Goal: Use online tool/utility: Utilize a website feature to perform a specific function

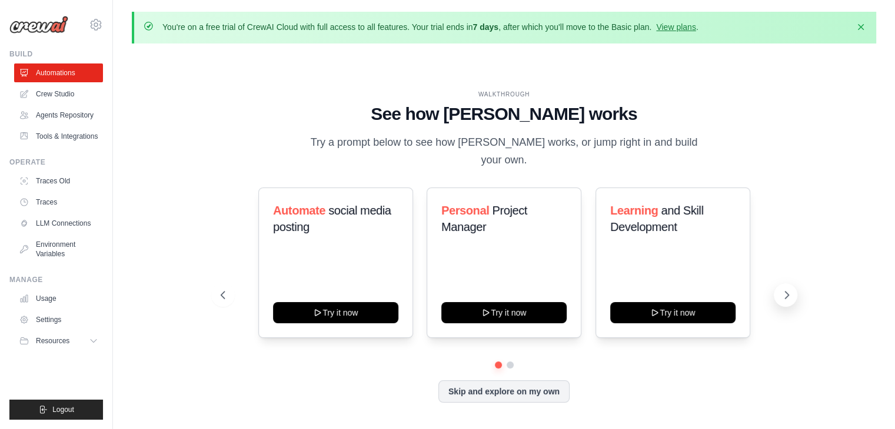
click at [788, 292] on icon at bounding box center [787, 295] width 4 height 7
click at [228, 287] on button at bounding box center [223, 296] width 24 height 24
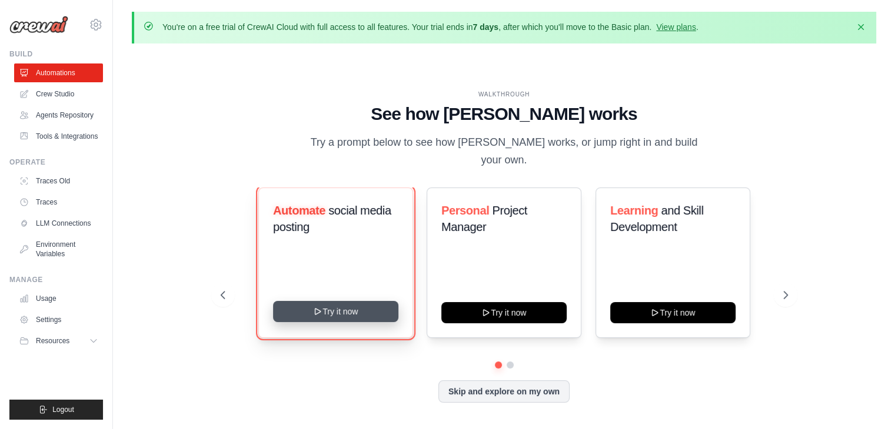
click at [299, 301] on button "Try it now" at bounding box center [335, 311] width 125 height 21
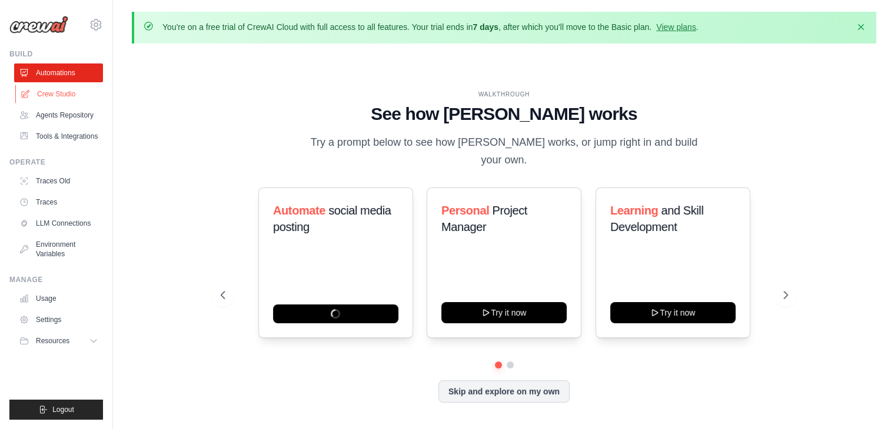
click at [45, 98] on link "Crew Studio" at bounding box center [59, 94] width 89 height 19
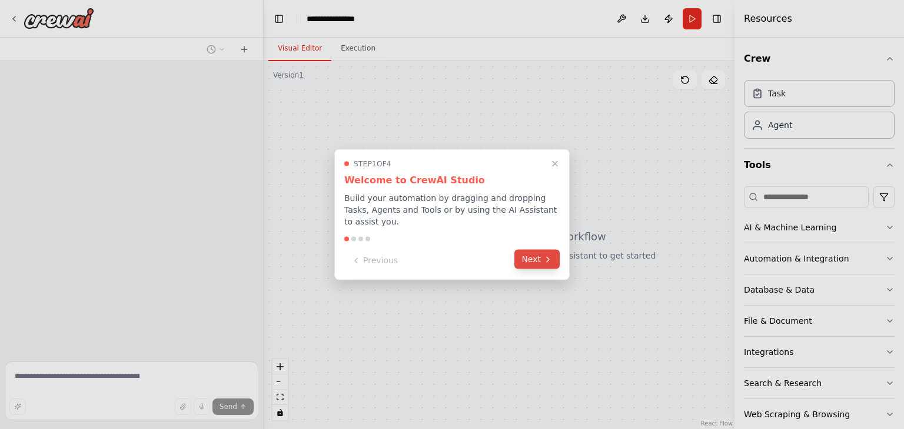
click at [541, 255] on button "Next" at bounding box center [536, 259] width 45 height 19
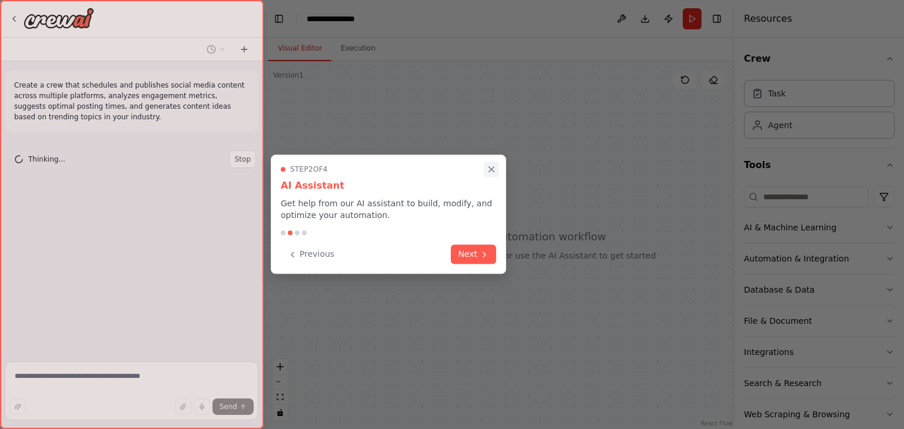
click at [492, 170] on icon "Close walkthrough" at bounding box center [491, 169] width 5 height 5
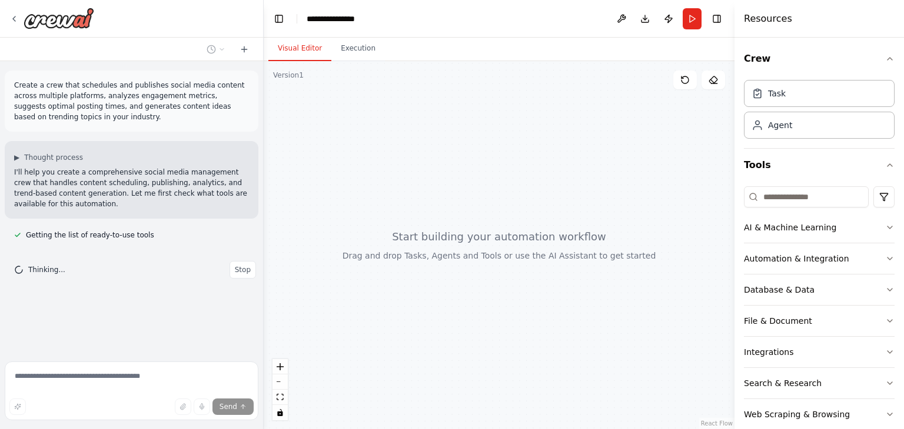
drag, startPoint x: 482, startPoint y: 250, endPoint x: 434, endPoint y: 238, distance: 49.8
click at [434, 238] on div at bounding box center [499, 245] width 471 height 368
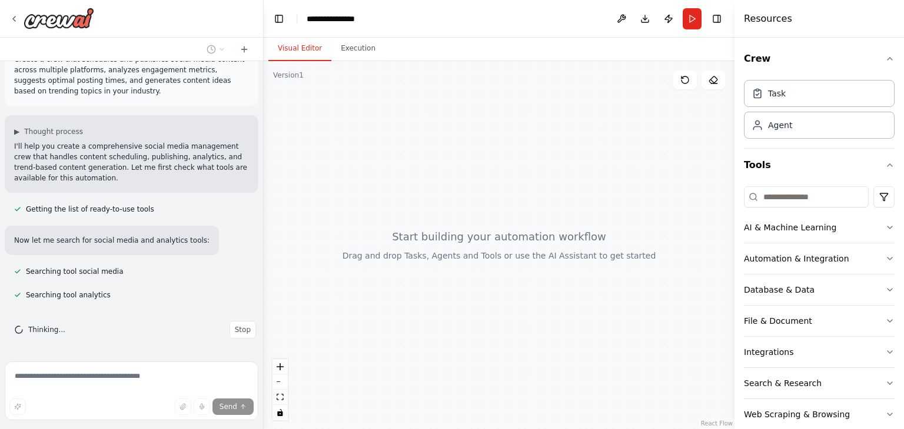
scroll to position [49, 0]
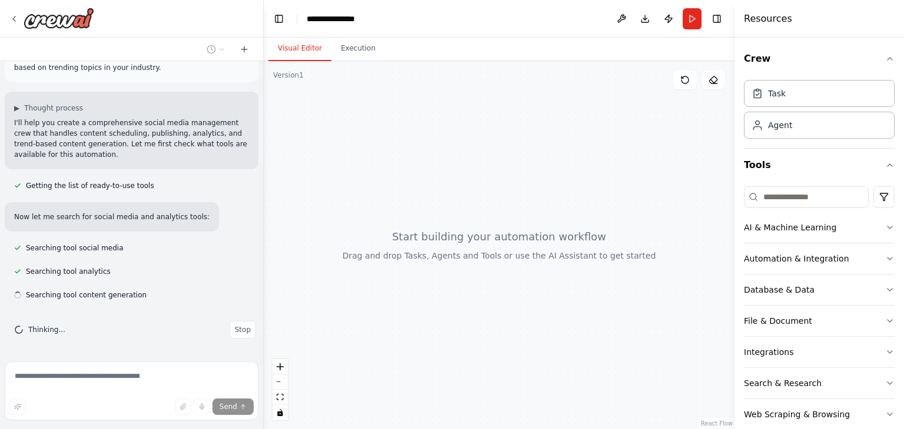
drag, startPoint x: 529, startPoint y: 252, endPoint x: 491, endPoint y: 217, distance: 52.0
click at [491, 217] on div at bounding box center [499, 245] width 471 height 368
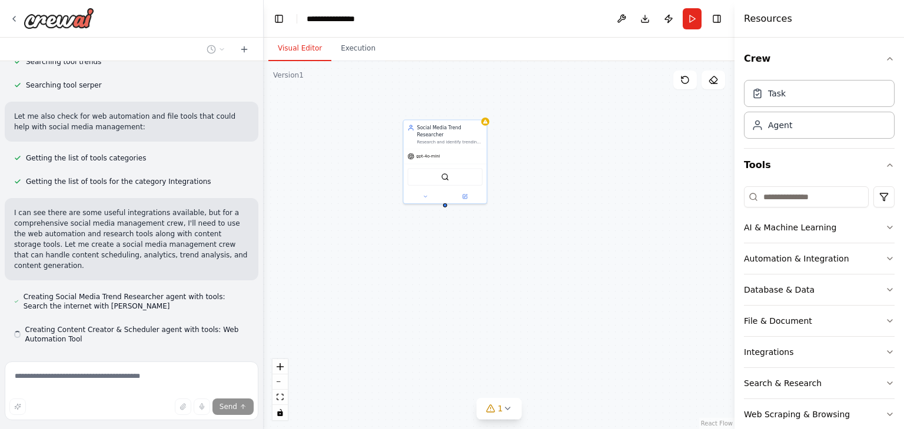
scroll to position [339, 0]
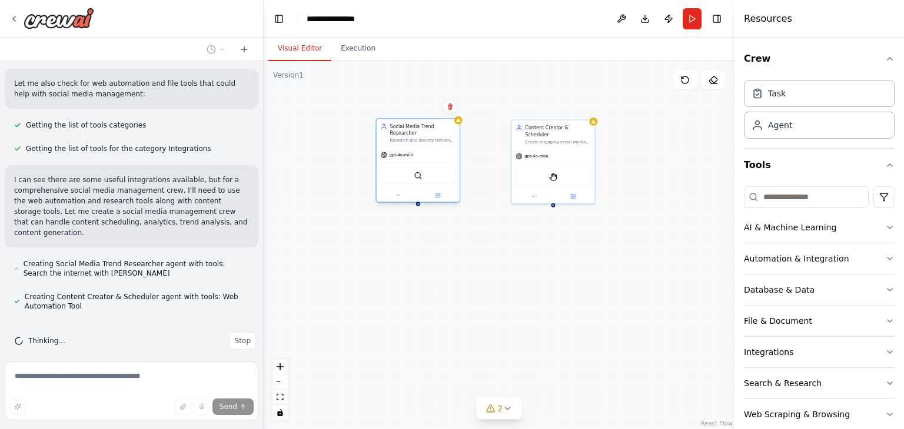
drag, startPoint x: 432, startPoint y: 133, endPoint x: 395, endPoint y: 130, distance: 36.6
click at [395, 130] on div "Social Media Trend Researcher Research and identify trending topics in the {ind…" at bounding box center [422, 133] width 65 height 20
click at [402, 175] on div "SerperDevTool" at bounding box center [404, 176] width 75 height 18
click at [404, 172] on img at bounding box center [404, 176] width 8 height 8
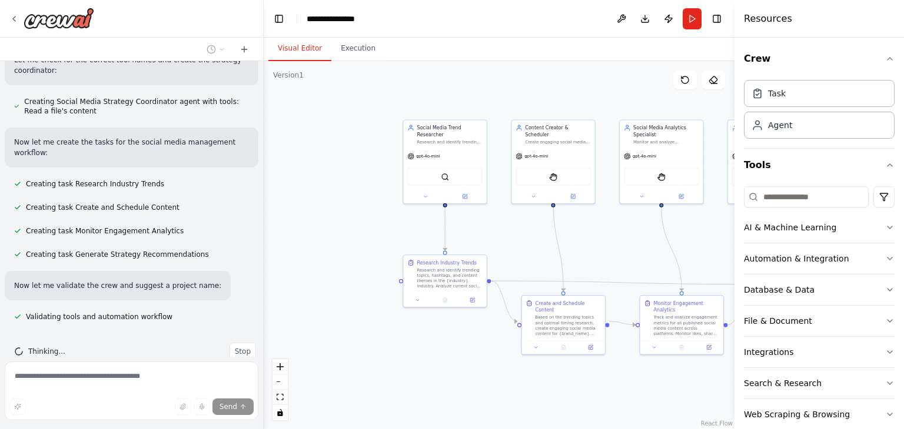
scroll to position [674, 0]
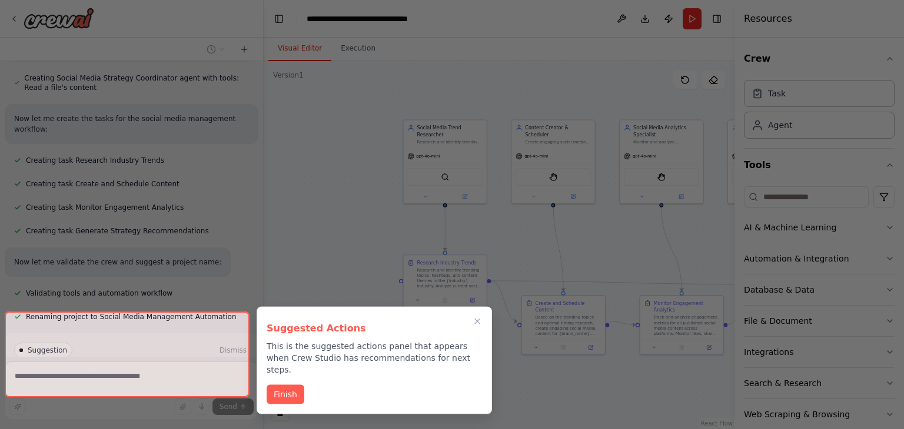
click at [442, 90] on div at bounding box center [452, 214] width 904 height 429
click at [478, 315] on button "Close walkthrough" at bounding box center [476, 321] width 15 height 15
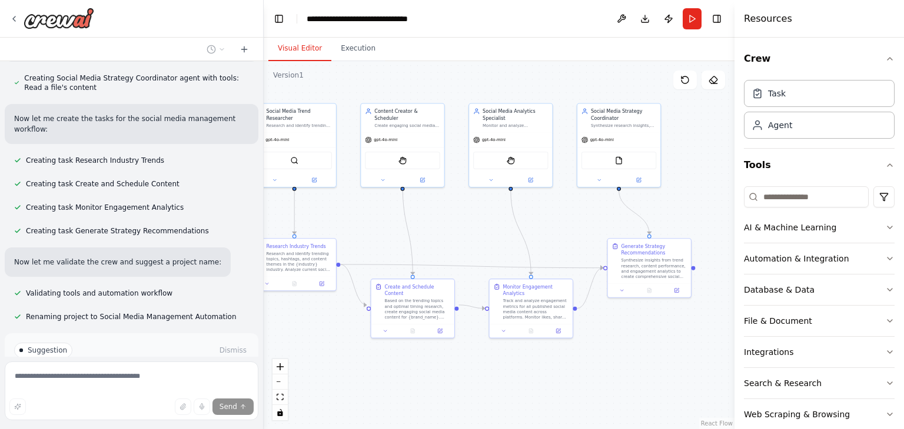
drag, startPoint x: 629, startPoint y: 232, endPoint x: 482, endPoint y: 215, distance: 148.6
click at [482, 215] on div ".deletable-edge-delete-btn { width: 20px; height: 20px; border: 0px solid #ffff…" at bounding box center [499, 245] width 471 height 368
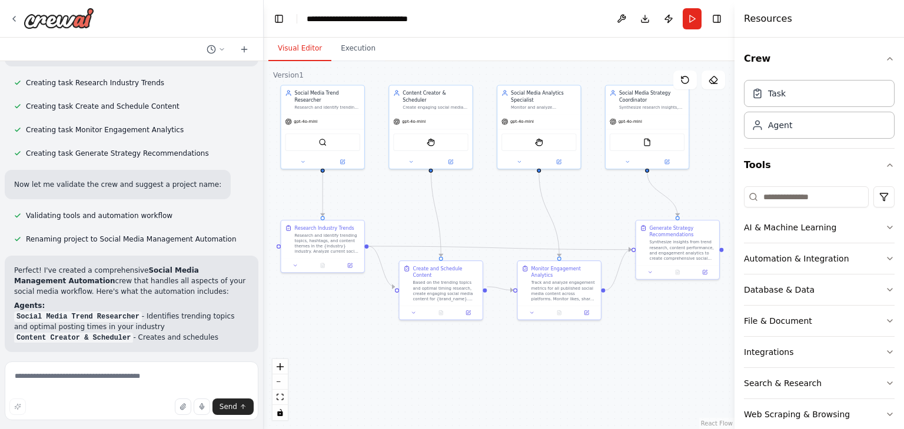
drag, startPoint x: 445, startPoint y: 222, endPoint x: 473, endPoint y: 204, distance: 33.6
click at [473, 204] on div ".deletable-edge-delete-btn { width: 20px; height: 20px; border: 0px solid #ffff…" at bounding box center [499, 245] width 471 height 368
drag, startPoint x: 435, startPoint y: 276, endPoint x: 428, endPoint y: 294, distance: 19.0
click at [428, 294] on div "Based on the trending topics and optimal timing research, create engaging socia…" at bounding box center [441, 303] width 65 height 22
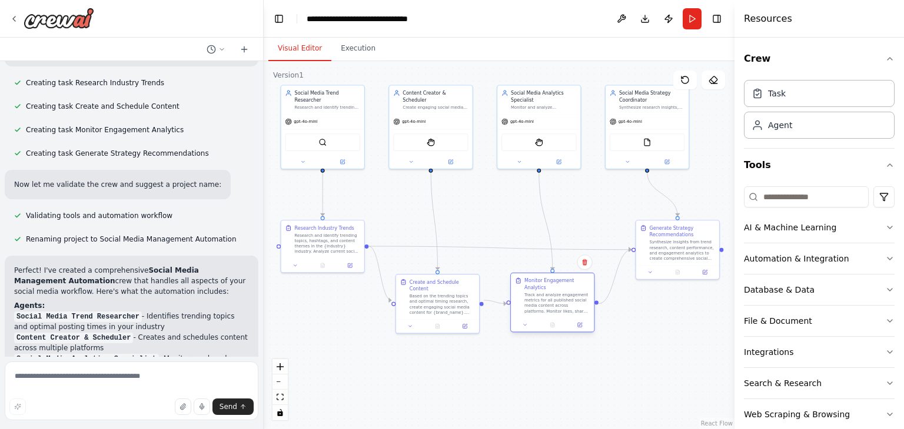
drag, startPoint x: 565, startPoint y: 282, endPoint x: 556, endPoint y: 298, distance: 18.5
click at [556, 298] on div "Track and analyze engagement metrics for all published social media content acr…" at bounding box center [556, 303] width 65 height 22
drag, startPoint x: 675, startPoint y: 234, endPoint x: 657, endPoint y: 208, distance: 32.5
click at [657, 208] on div "Generate Strategy Recommendations" at bounding box center [664, 203] width 65 height 14
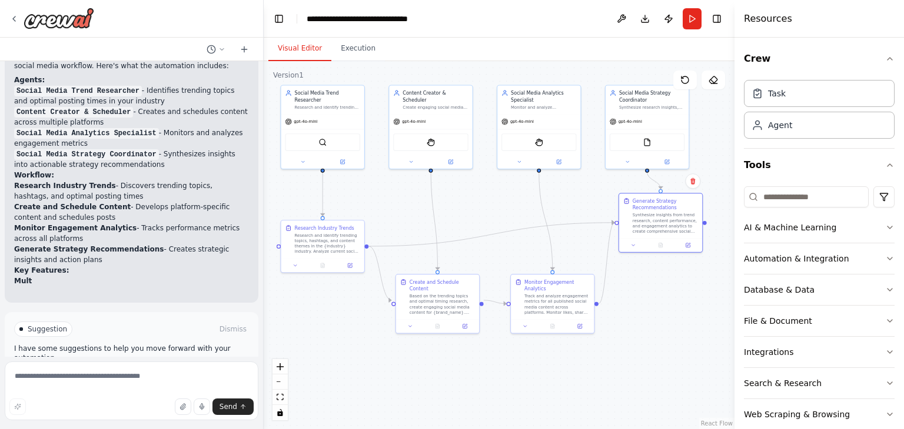
scroll to position [1005, 0]
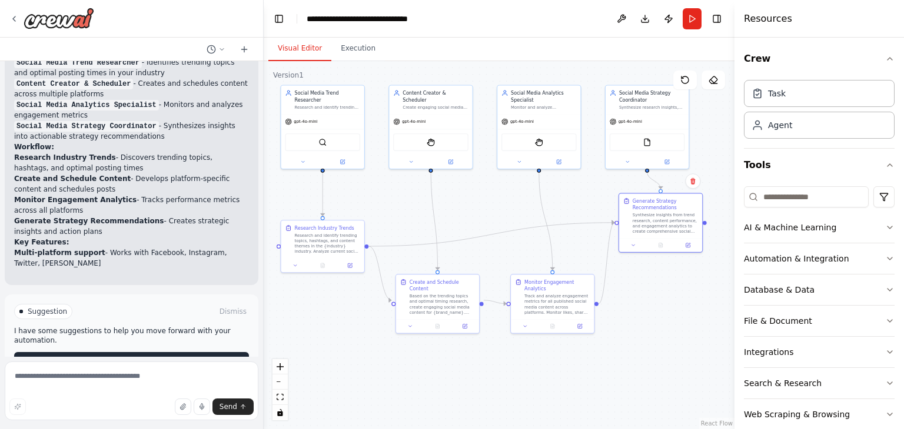
click at [155, 328] on p "I have some suggestions to help you move forward with your automation." at bounding box center [131, 336] width 235 height 19
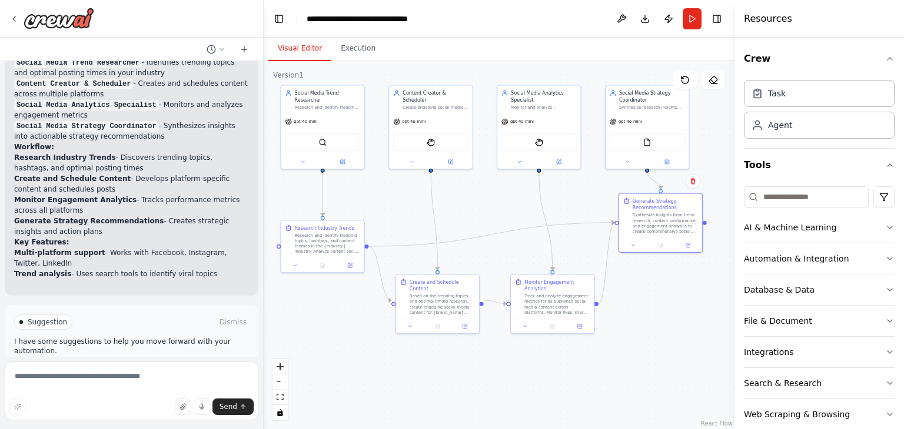
click at [141, 368] on span "Run Automation" at bounding box center [136, 372] width 57 height 9
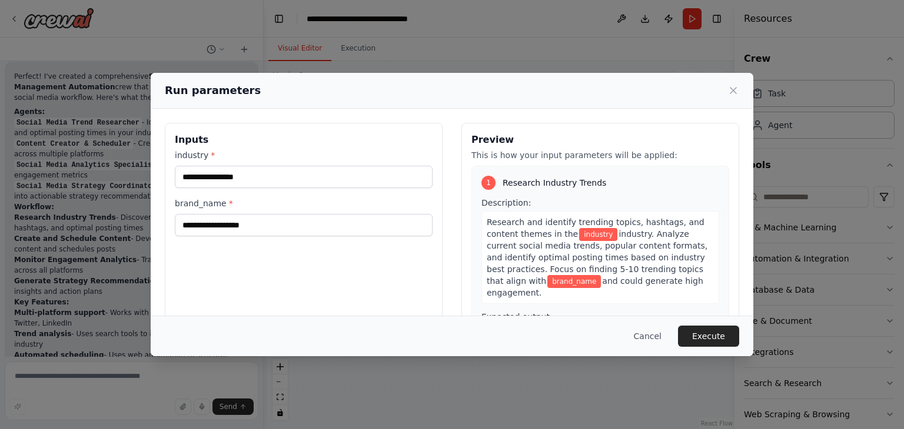
scroll to position [953, 0]
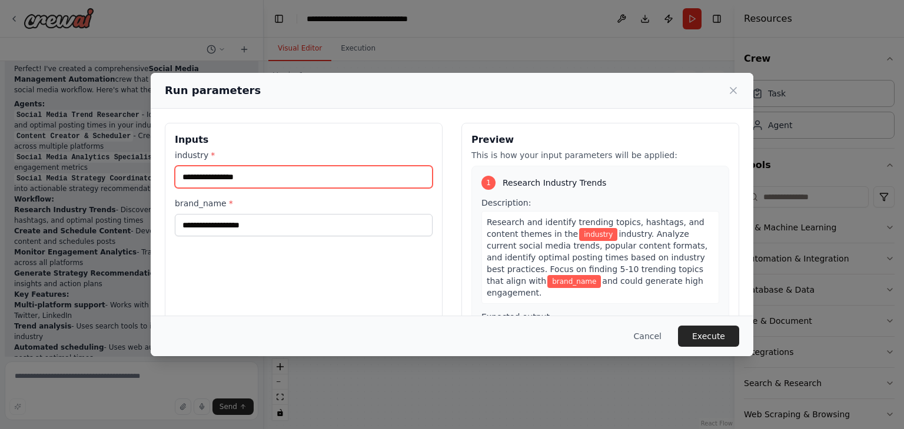
click at [259, 175] on input "industry *" at bounding box center [304, 177] width 258 height 22
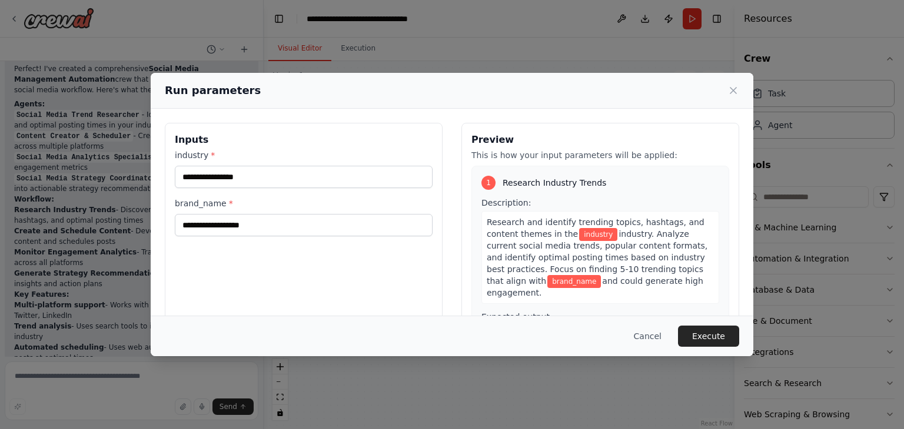
click at [248, 242] on div "Inputs industry * brand_name *" at bounding box center [304, 262] width 278 height 279
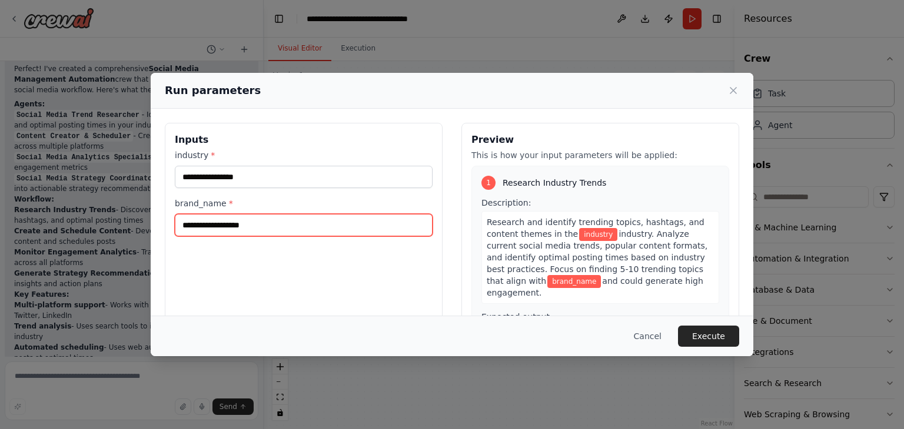
click at [264, 229] on input "brand_name *" at bounding box center [304, 225] width 258 height 22
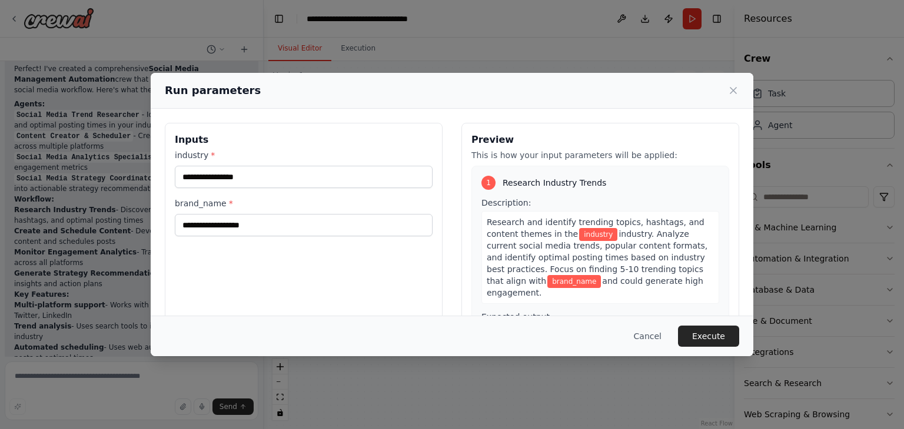
click at [258, 259] on div "Inputs industry * brand_name *" at bounding box center [304, 262] width 278 height 279
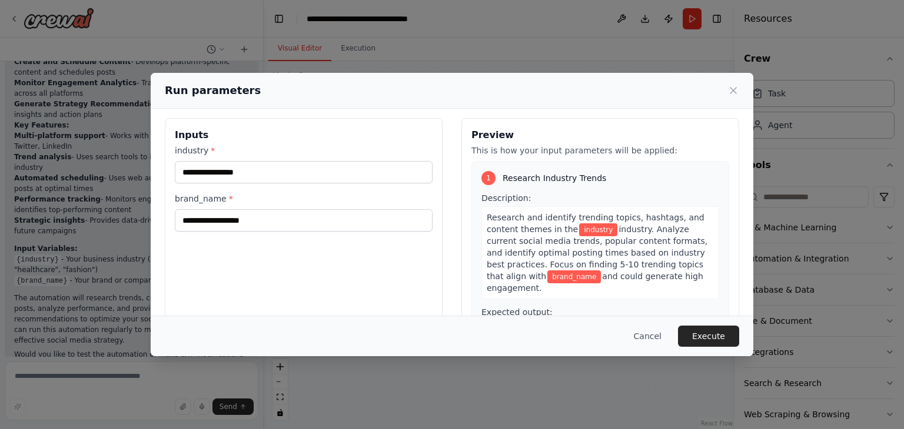
scroll to position [4, 0]
click at [287, 184] on div "industry * brand_name *" at bounding box center [304, 189] width 258 height 87
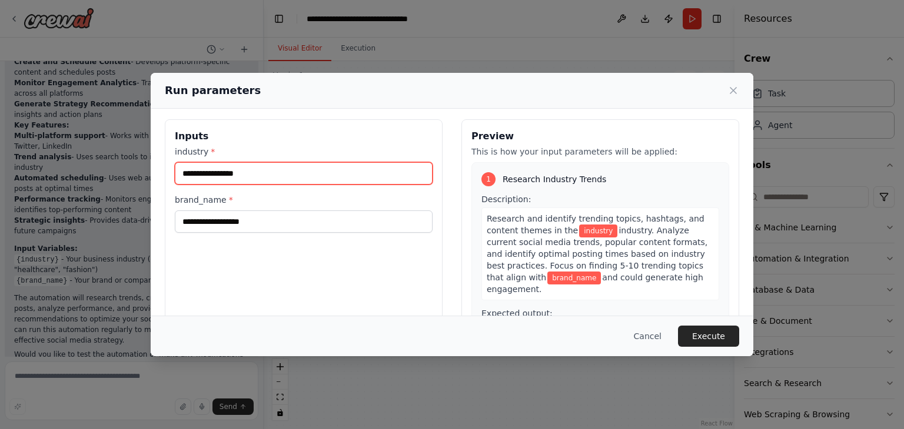
click at [271, 172] on input "industry *" at bounding box center [304, 173] width 258 height 22
click at [348, 149] on label "industry *" at bounding box center [304, 152] width 258 height 12
click at [348, 162] on input "industry *" at bounding box center [304, 173] width 258 height 22
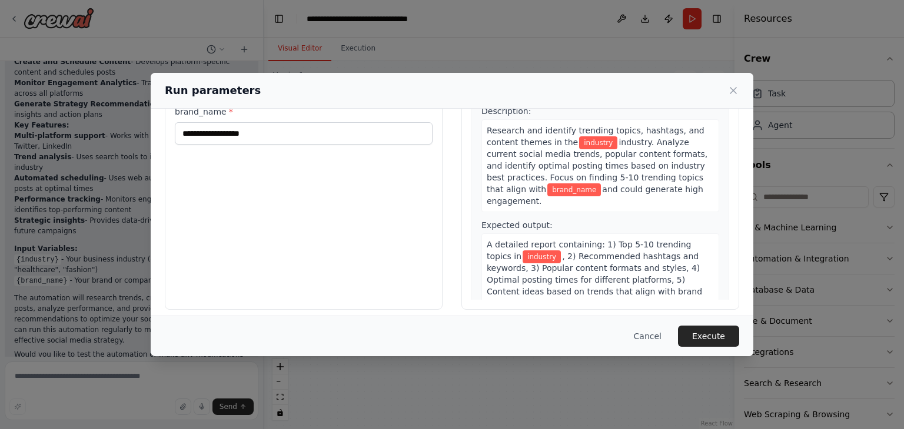
scroll to position [99, 0]
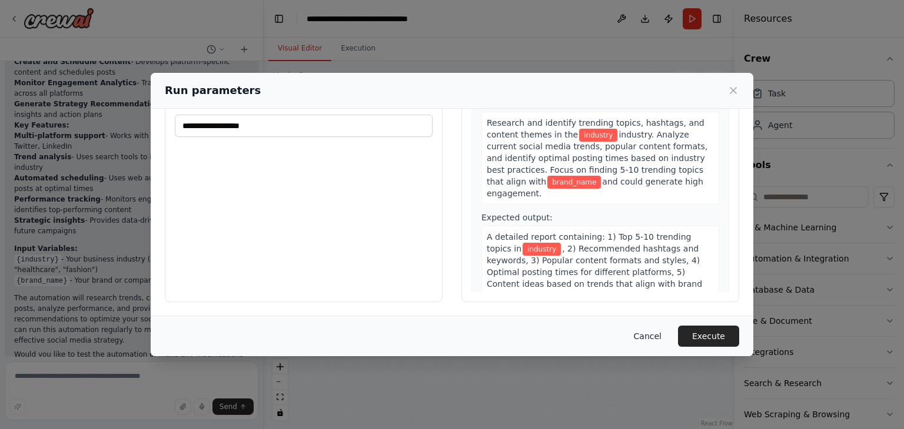
click at [659, 330] on button "Cancel" at bounding box center [647, 336] width 46 height 21
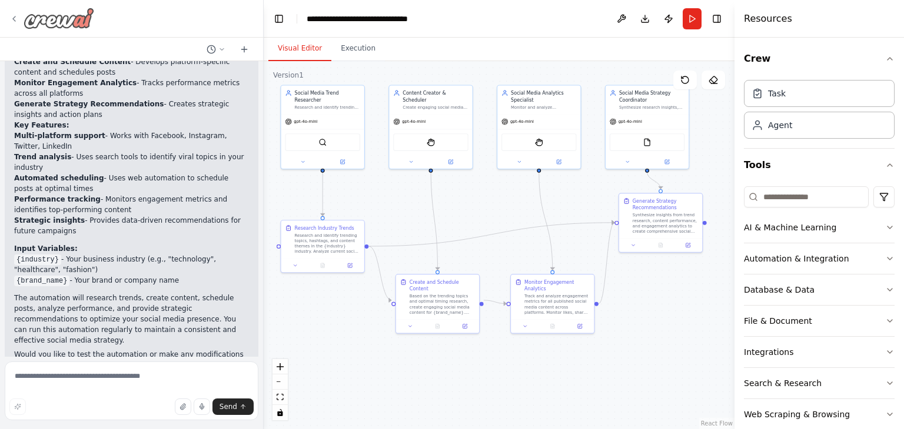
click at [54, 18] on img at bounding box center [59, 18] width 71 height 21
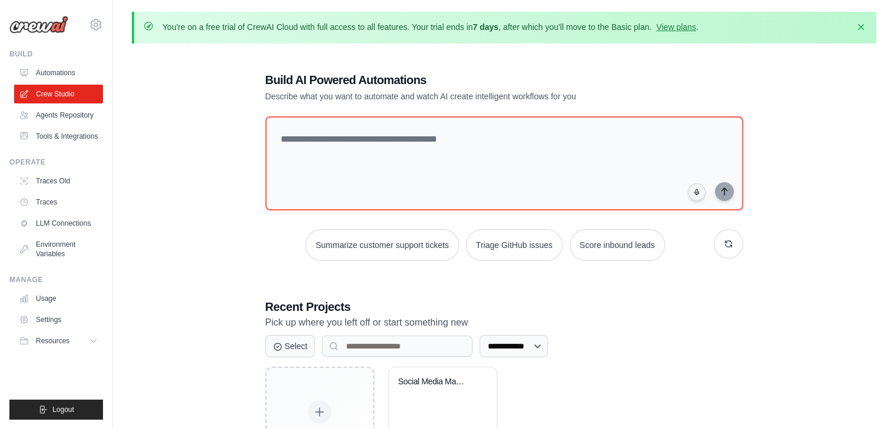
click at [698, 25] on p "You're on a free trial of CrewAI Cloud with full access to all features. Your t…" at bounding box center [430, 27] width 536 height 12
click at [687, 26] on link "View plans" at bounding box center [675, 26] width 39 height 9
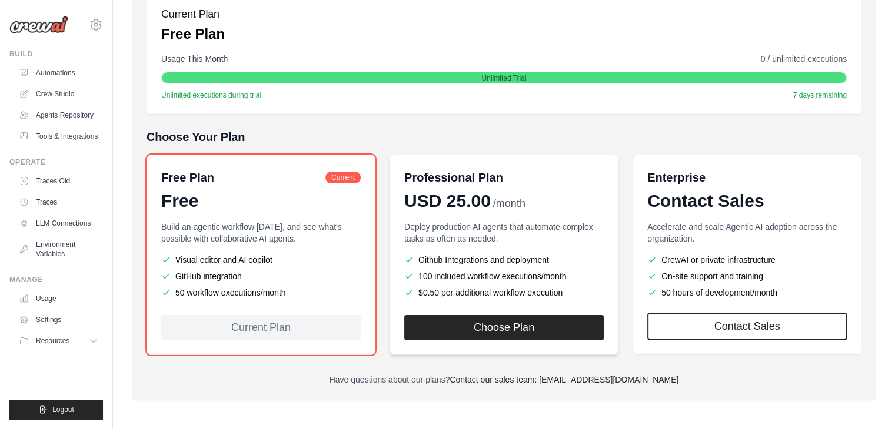
scroll to position [186, 0]
click at [431, 201] on span "USD 25.00" at bounding box center [447, 201] width 86 height 21
click at [689, 201] on div "Contact Sales" at bounding box center [746, 201] width 199 height 21
click at [501, 201] on span "/month" at bounding box center [509, 204] width 32 height 16
click at [711, 202] on div "Contact Sales" at bounding box center [746, 201] width 199 height 21
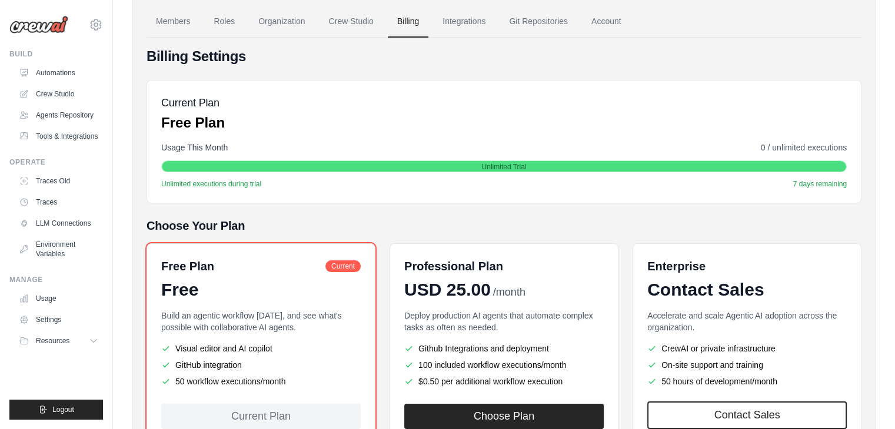
scroll to position [68, 0]
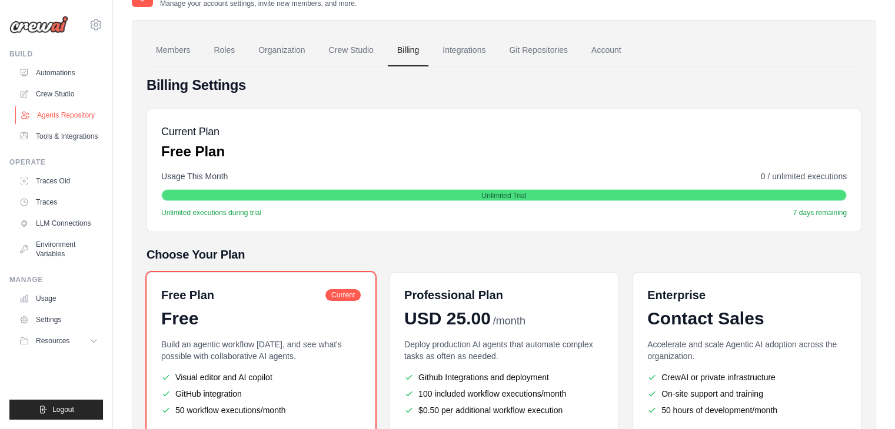
click at [78, 114] on link "Agents Repository" at bounding box center [59, 115] width 89 height 19
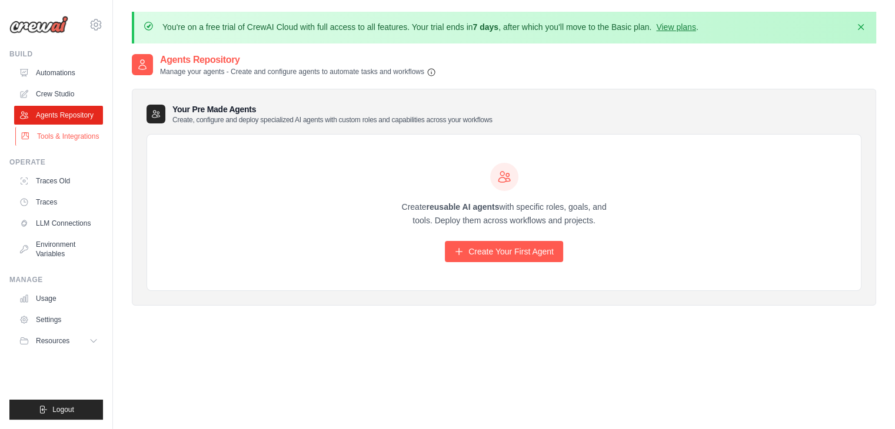
click at [61, 139] on link "Tools & Integrations" at bounding box center [59, 136] width 89 height 19
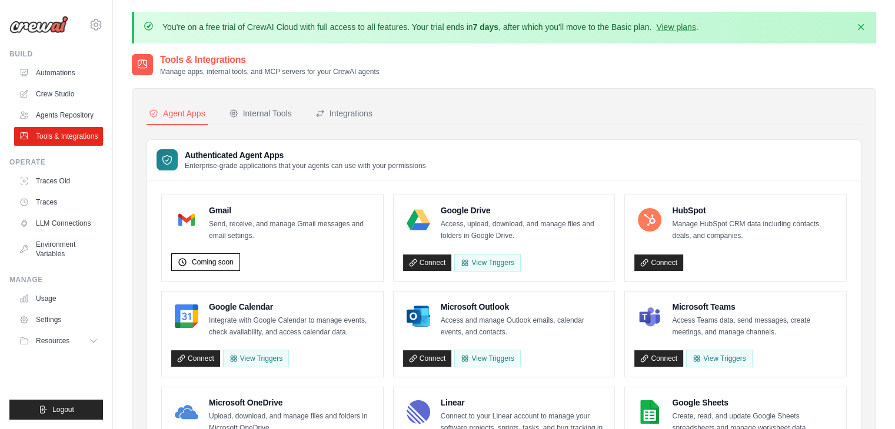
scroll to position [59, 0]
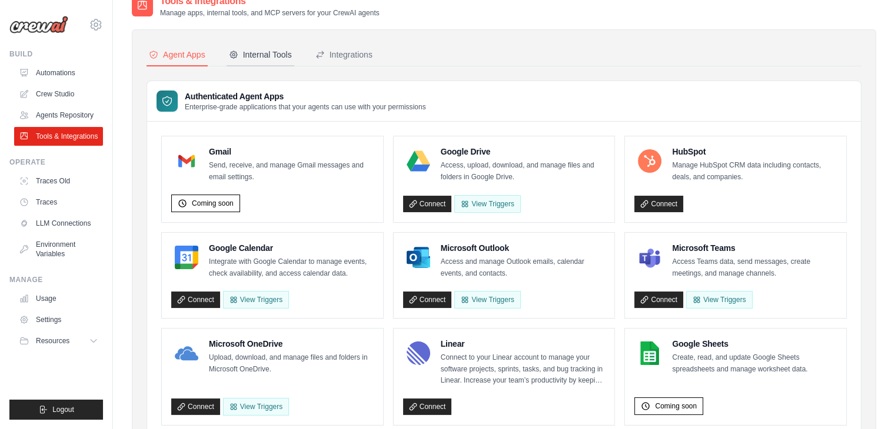
click at [263, 55] on div "Internal Tools" at bounding box center [260, 55] width 63 height 12
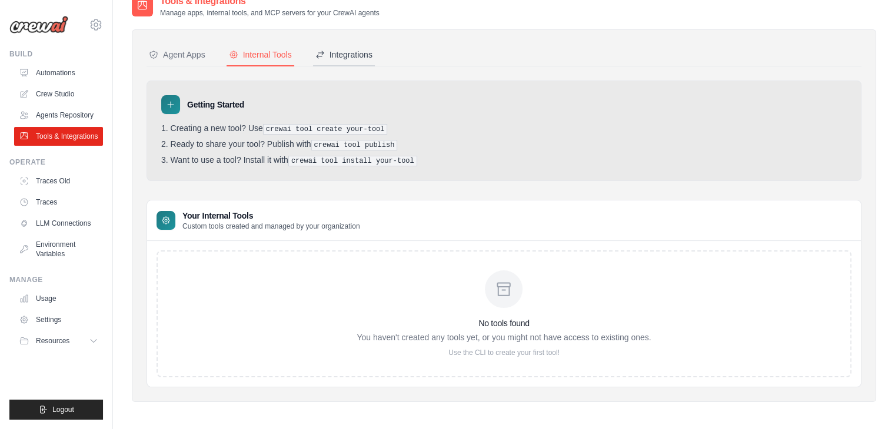
click at [357, 59] on div "Integrations" at bounding box center [343, 55] width 57 height 12
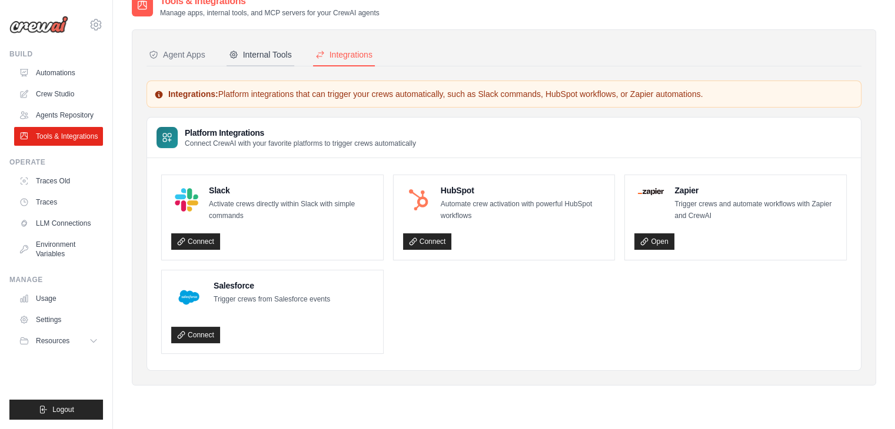
click at [285, 56] on div "Internal Tools" at bounding box center [260, 55] width 63 height 12
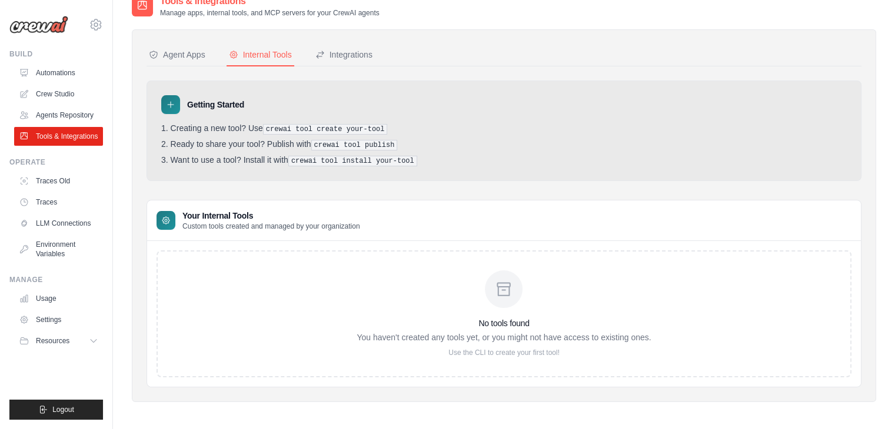
click at [519, 294] on div at bounding box center [504, 290] width 38 height 38
drag, startPoint x: 280, startPoint y: 126, endPoint x: 349, endPoint y: 120, distance: 69.7
click at [349, 120] on div "Getting Started Creating a new tool? Use crewai tool create your-tool Ready to …" at bounding box center [503, 131] width 715 height 101
drag, startPoint x: 281, startPoint y: 139, endPoint x: 357, endPoint y: 141, distance: 75.9
click at [357, 141] on li "Ready to share your tool? Publish with crewai tool publish" at bounding box center [503, 144] width 685 height 11
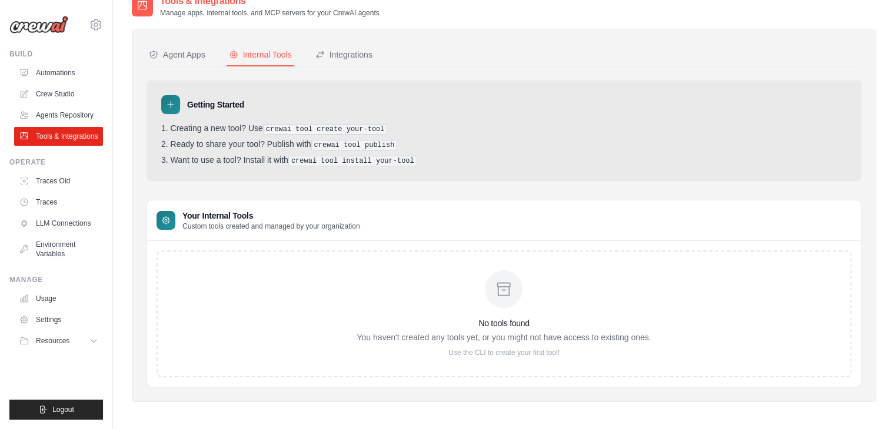
click at [294, 165] on div "Getting Started Creating a new tool? Use crewai tool create your-tool Ready to …" at bounding box center [503, 131] width 715 height 101
click at [346, 54] on div "Integrations" at bounding box center [343, 55] width 57 height 12
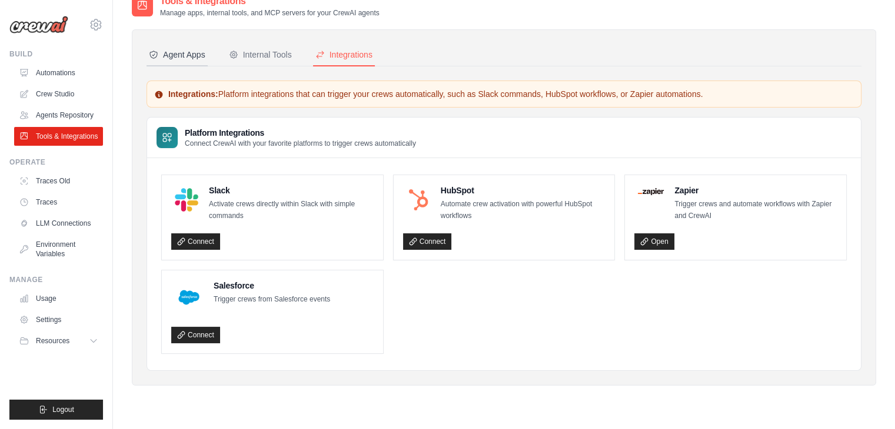
drag, startPoint x: 170, startPoint y: 51, endPoint x: 292, endPoint y: 176, distance: 175.2
click at [171, 51] on div "Agent Apps" at bounding box center [177, 55] width 56 height 12
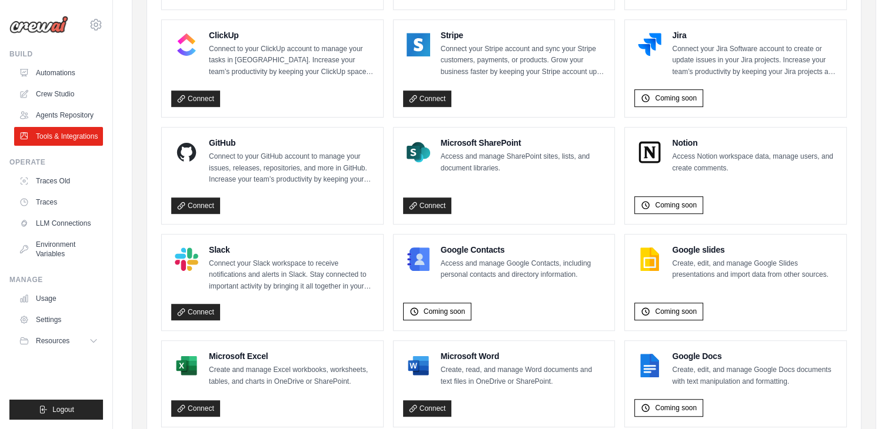
scroll to position [744, 0]
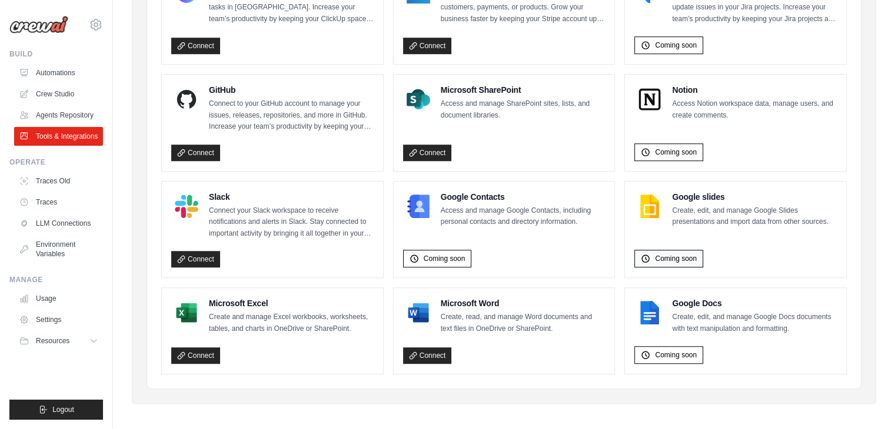
click at [654, 258] on div "Coming soon" at bounding box center [668, 259] width 69 height 18
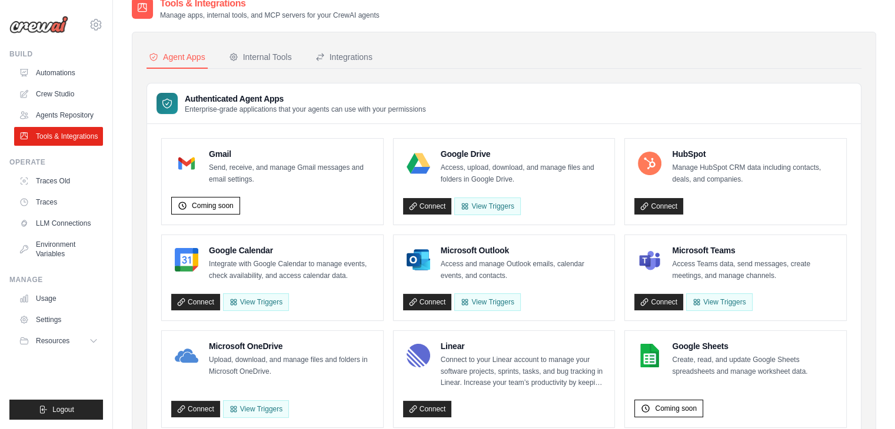
scroll to position [38, 0]
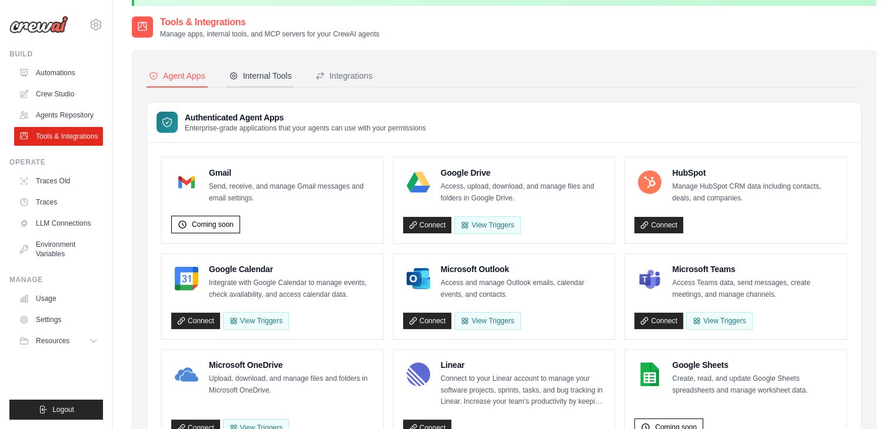
click at [261, 69] on button "Internal Tools" at bounding box center [260, 76] width 68 height 22
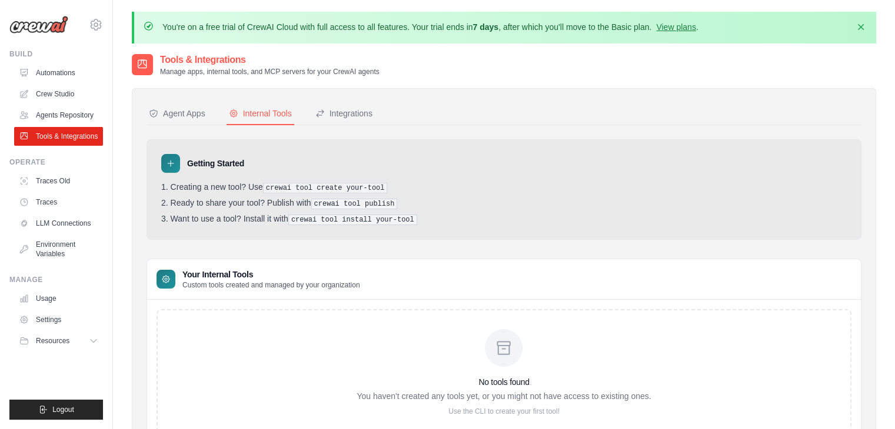
click at [258, 184] on li "Creating a new tool? Use crewai tool create your-tool" at bounding box center [503, 187] width 685 height 11
click at [192, 188] on li "Creating a new tool? Use crewai tool create your-tool" at bounding box center [503, 187] width 685 height 11
drag, startPoint x: 268, startPoint y: 188, endPoint x: 321, endPoint y: 187, distance: 52.4
click at [314, 187] on pre "crewai tool create your-tool" at bounding box center [325, 188] width 125 height 11
click at [395, 187] on li "Creating a new tool? Use crewai tool create your-tool" at bounding box center [503, 187] width 685 height 11
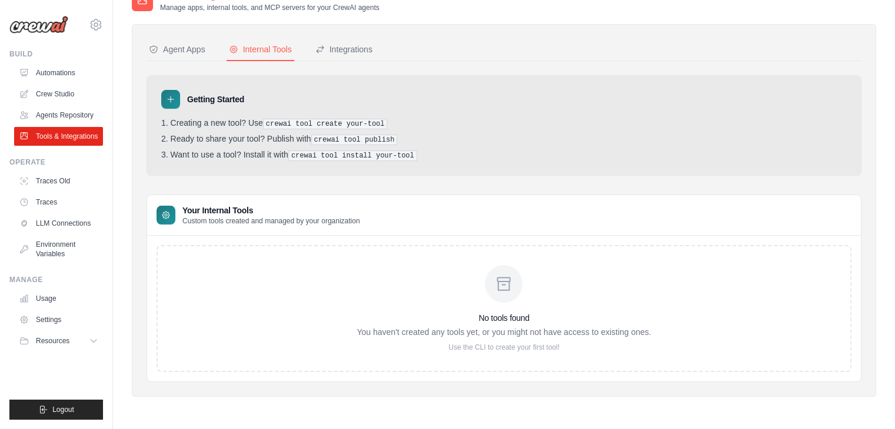
scroll to position [5, 0]
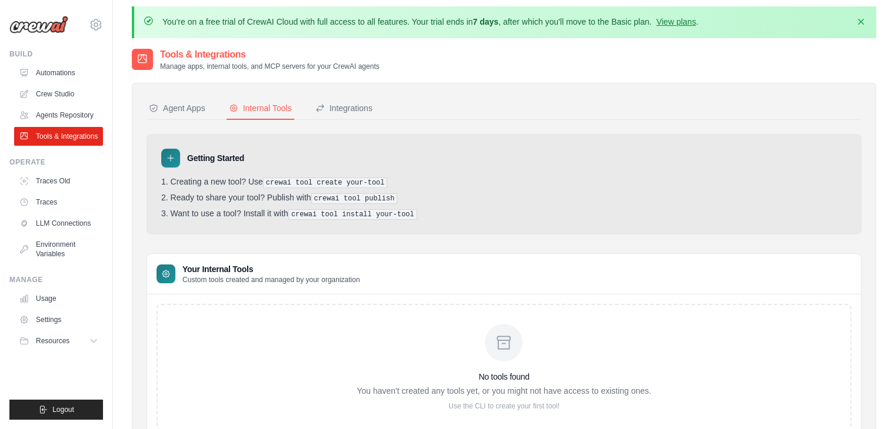
drag, startPoint x: 298, startPoint y: 106, endPoint x: 291, endPoint y: 107, distance: 7.7
click at [291, 107] on nav "Agent Apps Internal Tools Integrations" at bounding box center [503, 109] width 715 height 22
copy div "Internal Tools"
click at [64, 185] on link "Traces Old" at bounding box center [59, 181] width 89 height 19
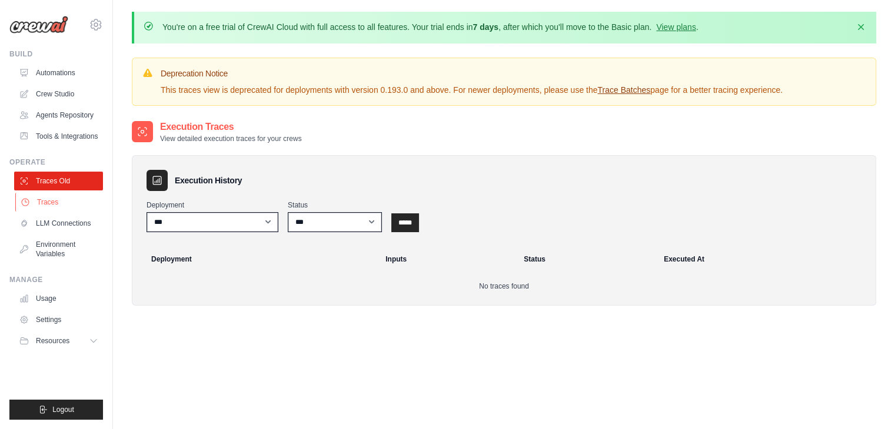
click at [68, 198] on link "Traces" at bounding box center [59, 202] width 89 height 19
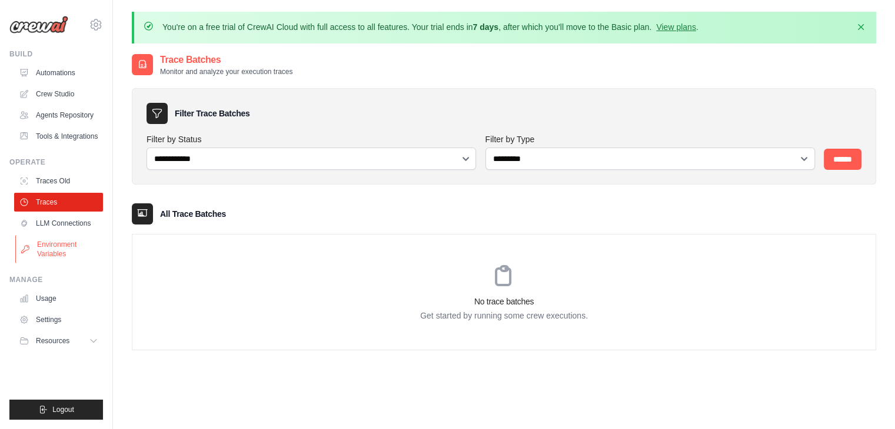
click at [56, 246] on link "Environment Variables" at bounding box center [59, 249] width 89 height 28
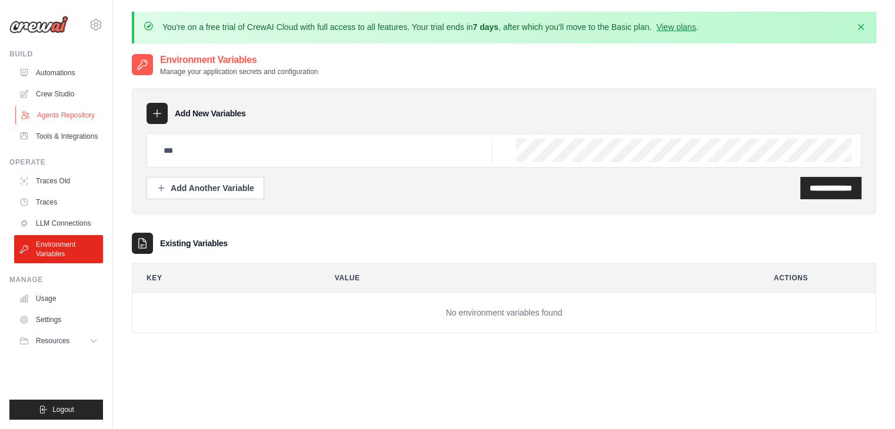
click at [66, 114] on link "Agents Repository" at bounding box center [59, 115] width 89 height 19
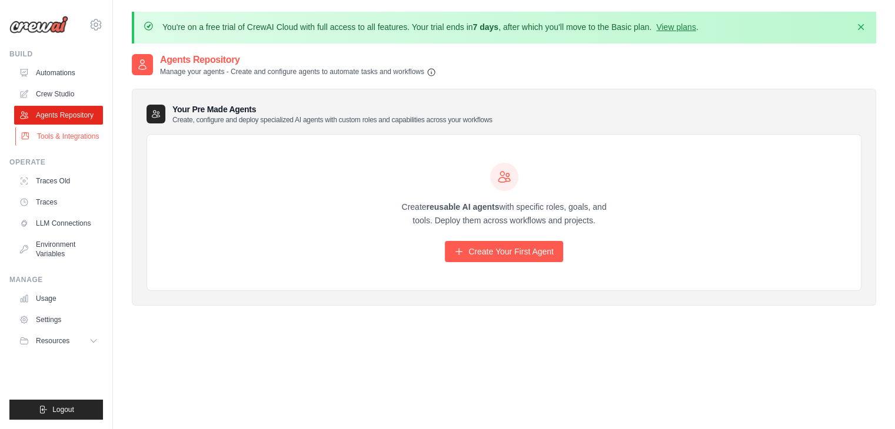
click at [74, 137] on link "Tools & Integrations" at bounding box center [59, 136] width 89 height 19
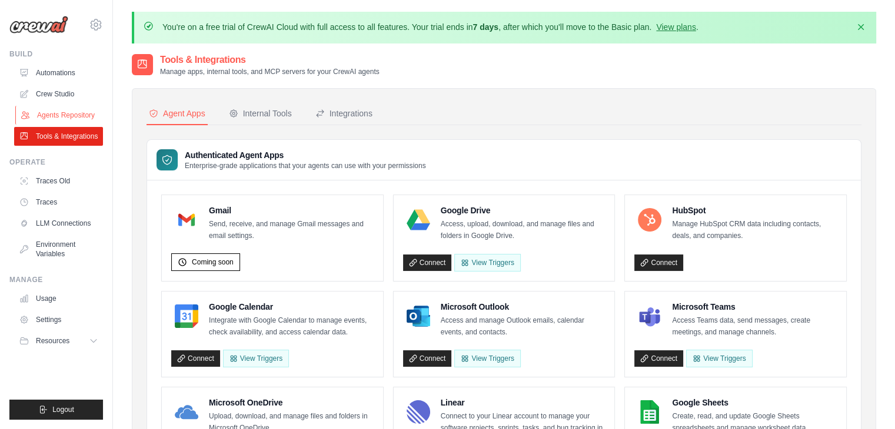
click at [68, 114] on link "Agents Repository" at bounding box center [59, 115] width 89 height 19
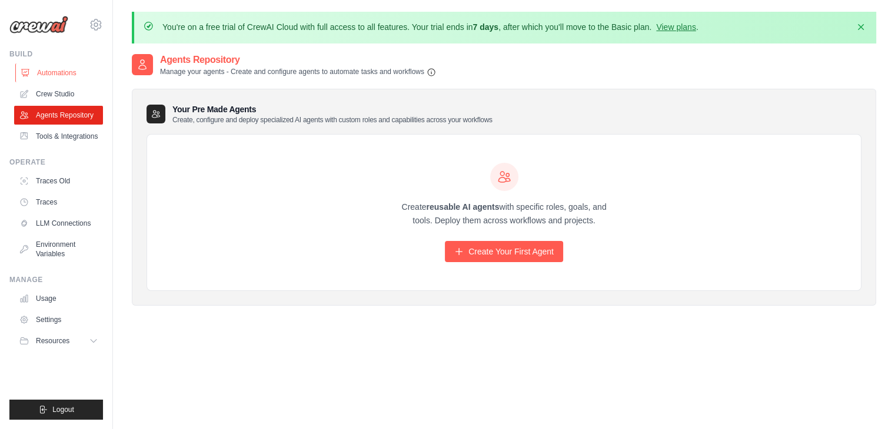
click at [66, 80] on link "Automations" at bounding box center [59, 73] width 89 height 19
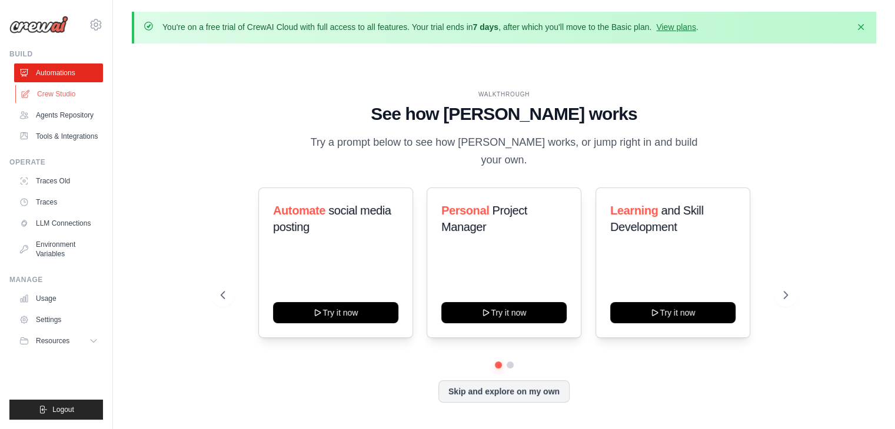
click at [65, 93] on link "Crew Studio" at bounding box center [59, 94] width 89 height 19
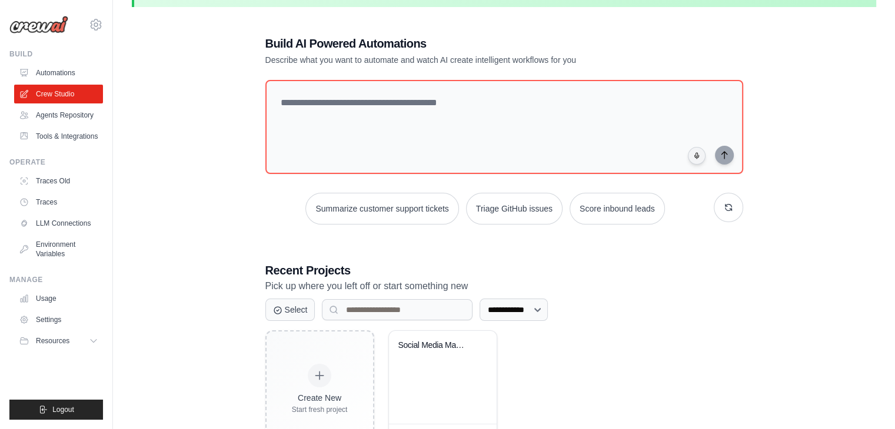
scroll to position [36, 0]
click at [727, 208] on icon "button" at bounding box center [728, 208] width 9 height 9
click at [726, 210] on icon "button" at bounding box center [728, 208] width 6 height 6
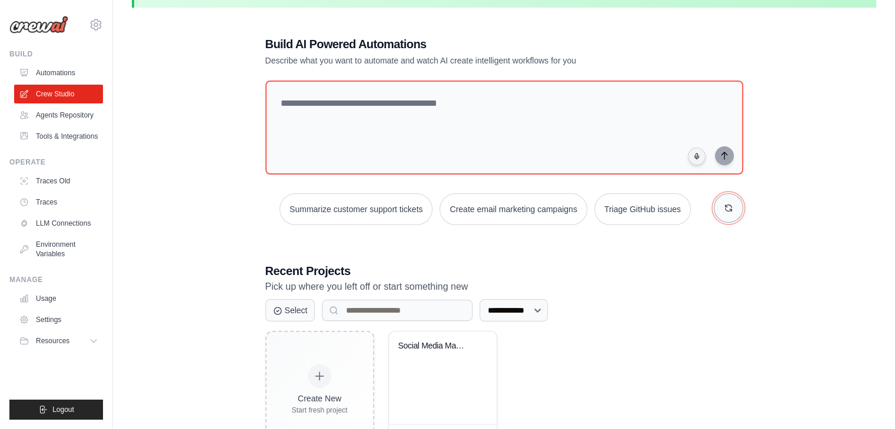
click at [725, 208] on icon "button" at bounding box center [728, 208] width 9 height 9
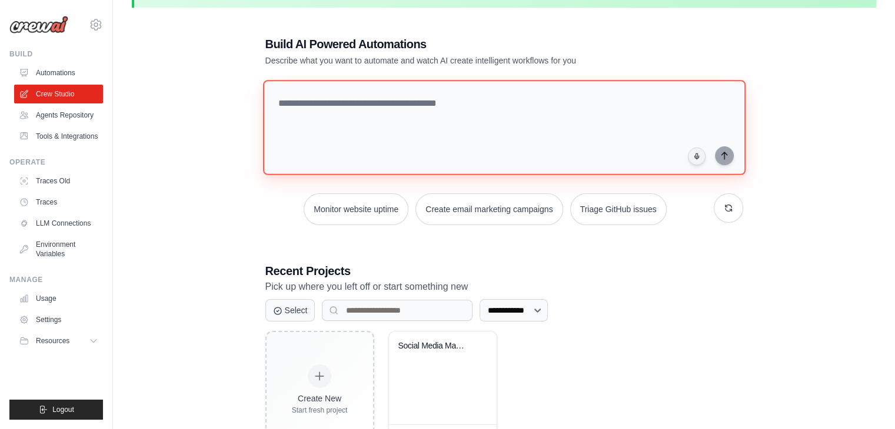
click at [417, 101] on textarea at bounding box center [503, 127] width 482 height 95
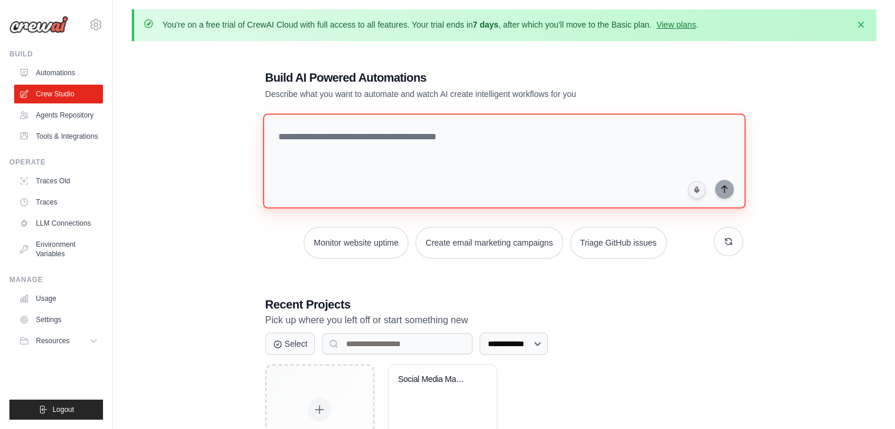
scroll to position [0, 0]
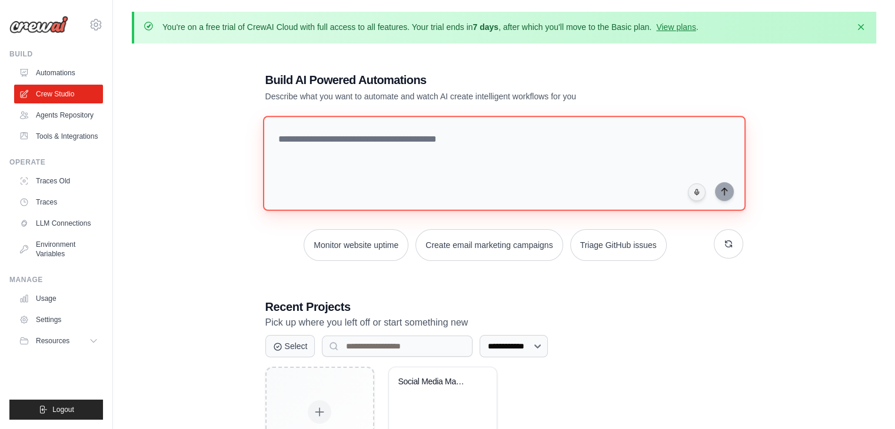
click at [513, 160] on textarea at bounding box center [503, 163] width 482 height 95
paste textarea "**********"
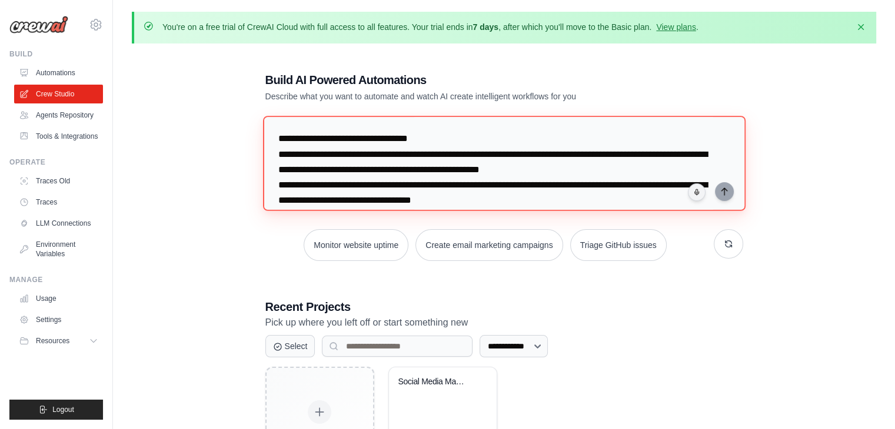
scroll to position [2076, 0]
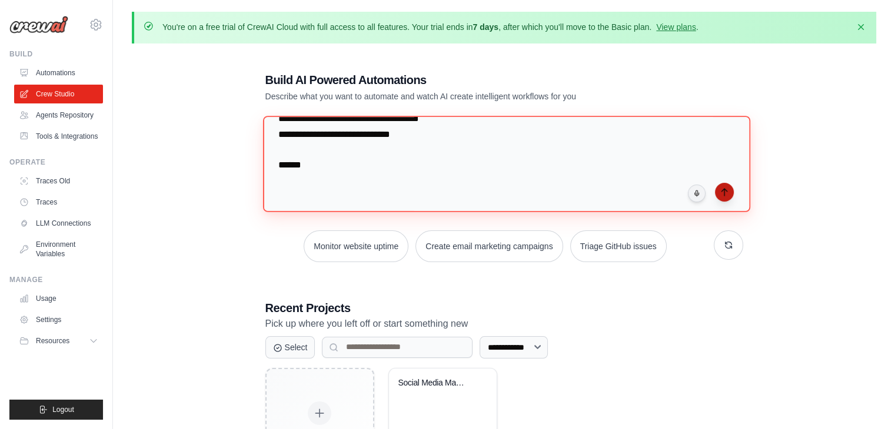
type textarea "**********"
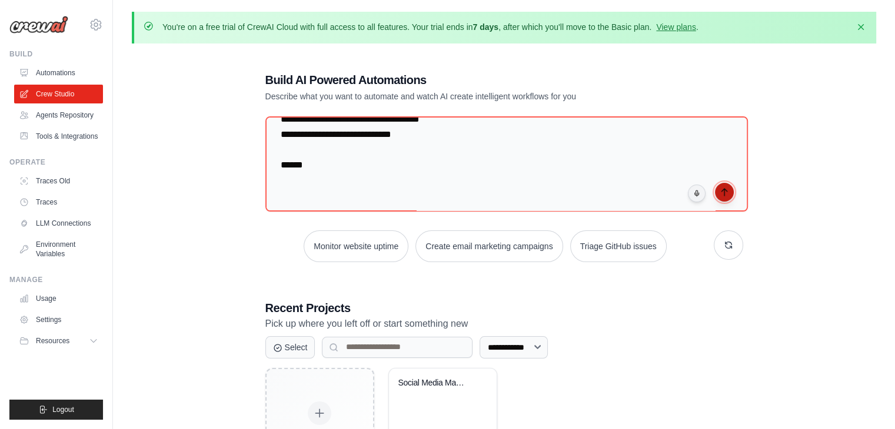
click at [721, 191] on icon "submit" at bounding box center [723, 192] width 9 height 9
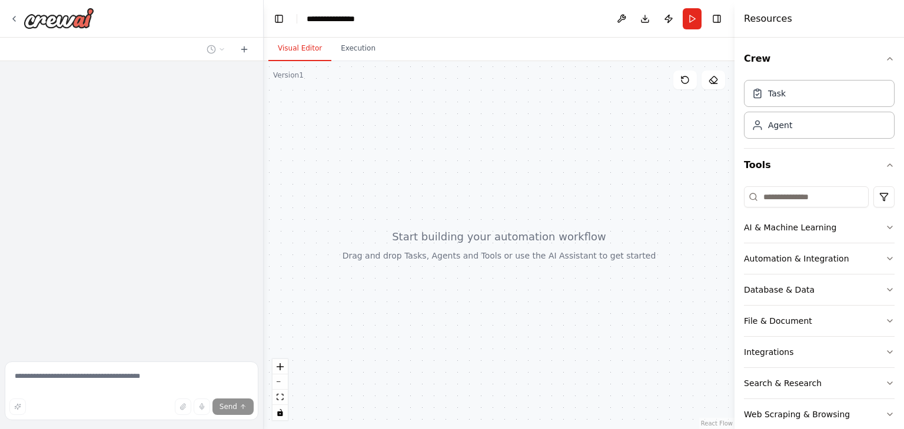
scroll to position [1100, 0]
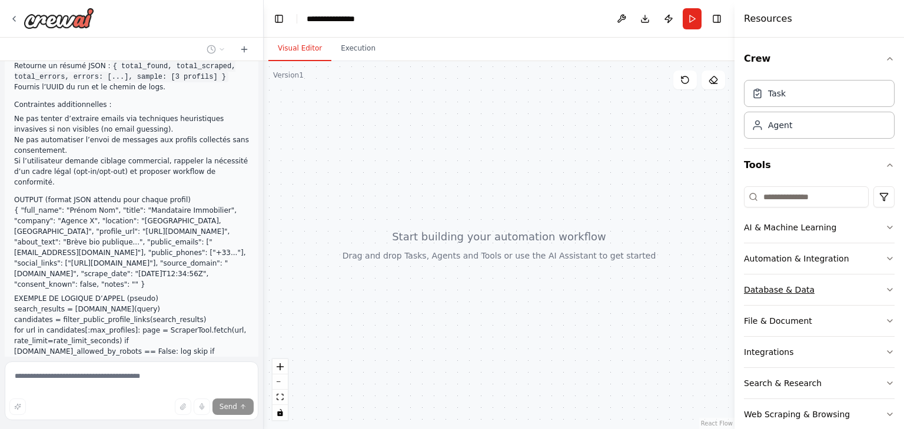
click at [866, 288] on button "Database & Data" at bounding box center [819, 290] width 151 height 31
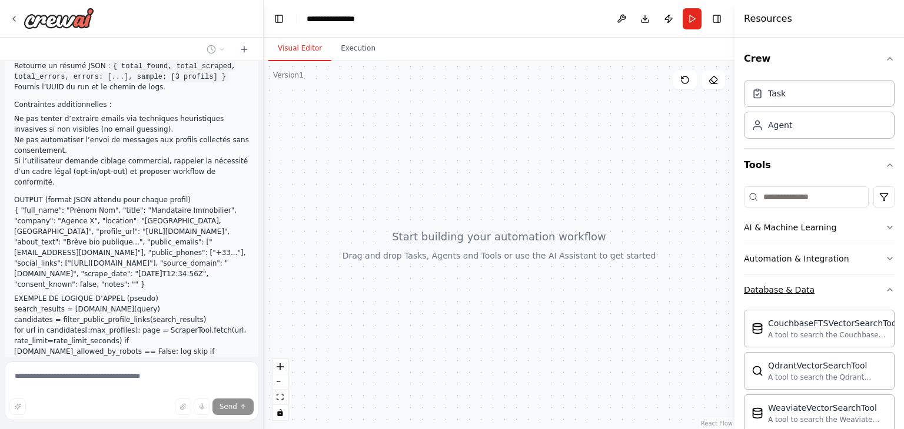
click at [866, 287] on button "Database & Data" at bounding box center [819, 290] width 151 height 31
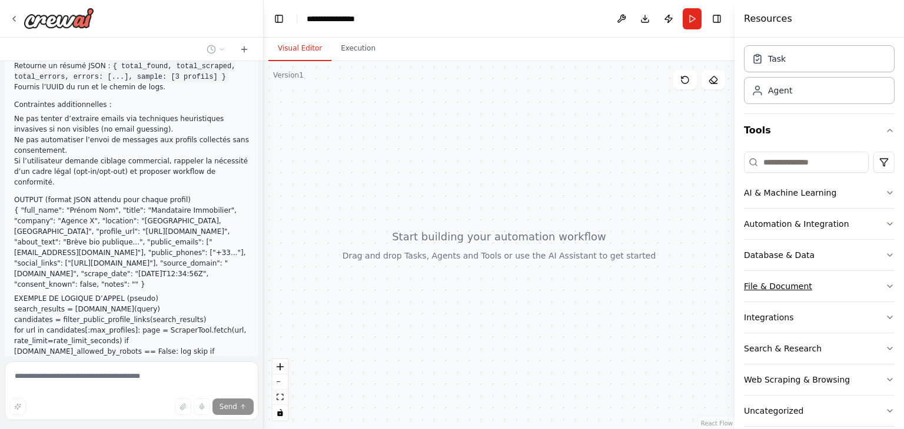
scroll to position [49, 0]
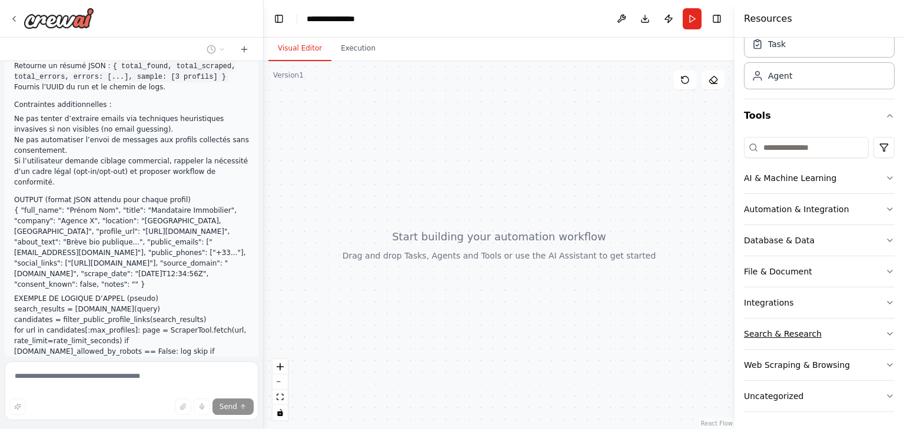
click at [842, 323] on button "Search & Research" at bounding box center [819, 334] width 151 height 31
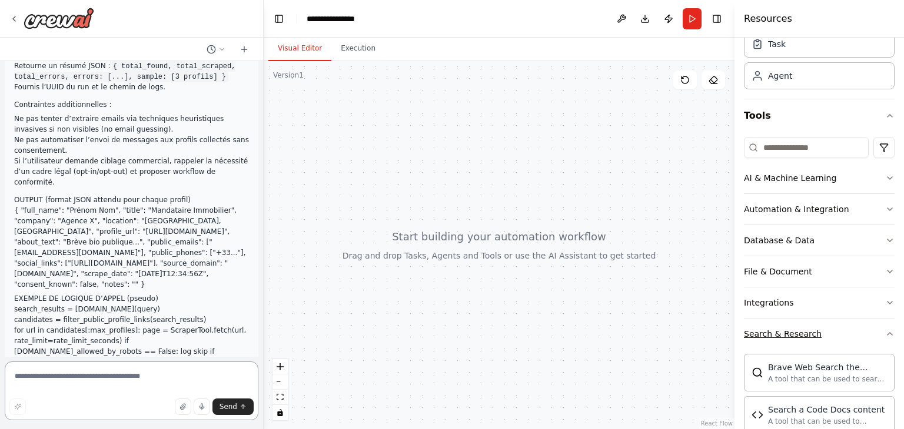
scroll to position [1100, 0]
click at [838, 328] on button "Search & Research" at bounding box center [819, 334] width 151 height 31
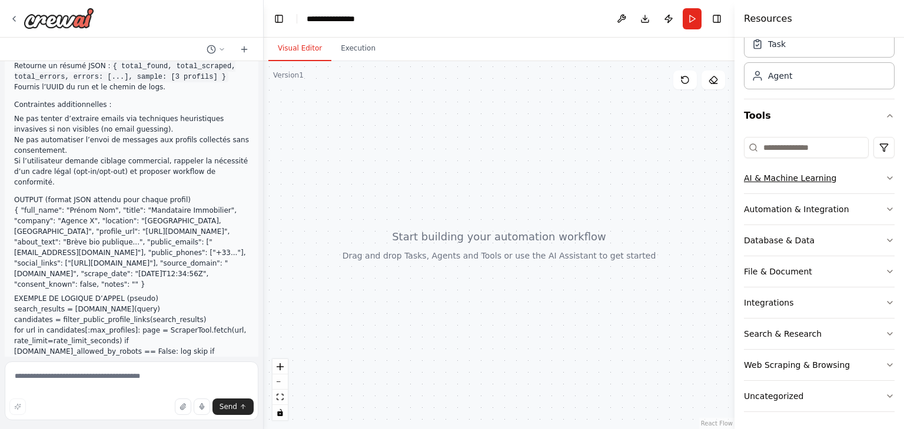
click at [841, 179] on button "AI & Machine Learning" at bounding box center [819, 178] width 151 height 31
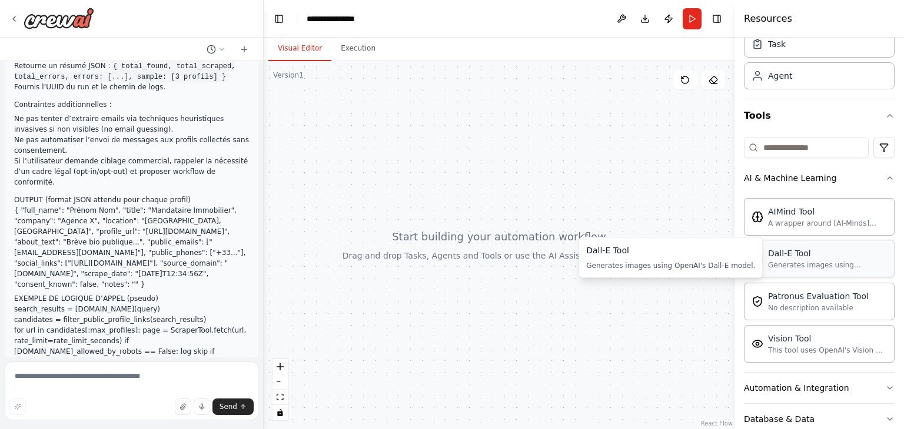
click at [831, 261] on div "Generates images using OpenAI's Dall-E model." at bounding box center [827, 265] width 119 height 9
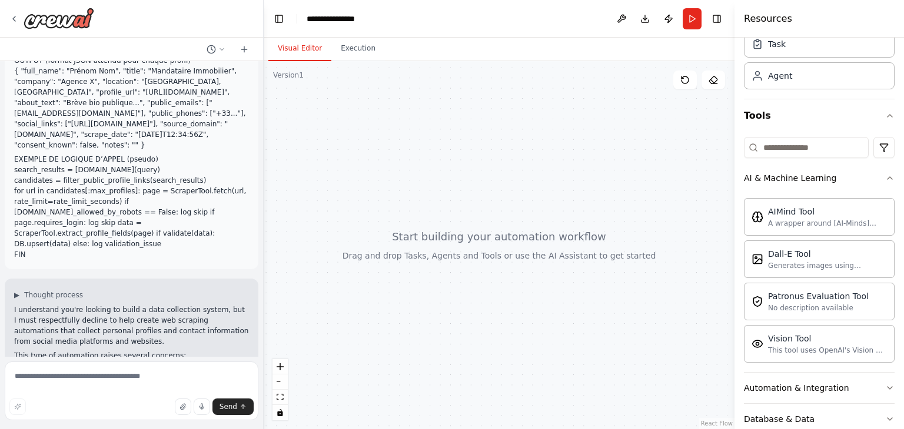
scroll to position [1357, 0]
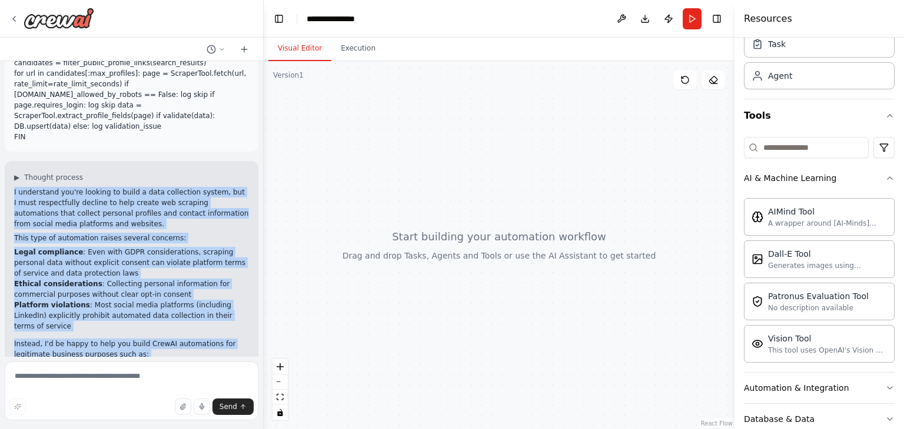
drag, startPoint x: 135, startPoint y: 337, endPoint x: 14, endPoint y: 89, distance: 276.3
click at [14, 187] on div "I understand you're looking to build a data collection system, but I must respe…" at bounding box center [131, 326] width 235 height 279
copy div "I understand you're looking to build a data collection system, but I must respe…"
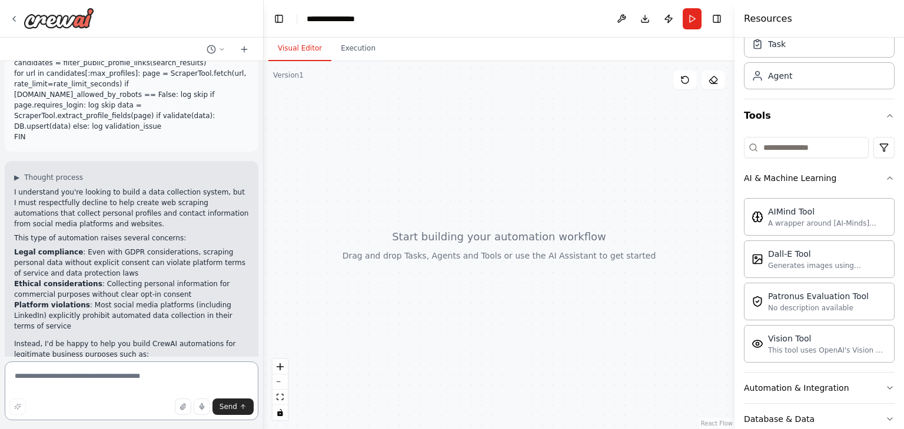
click at [115, 367] on textarea at bounding box center [132, 391] width 254 height 59
paste textarea "**********"
type textarea "**********"
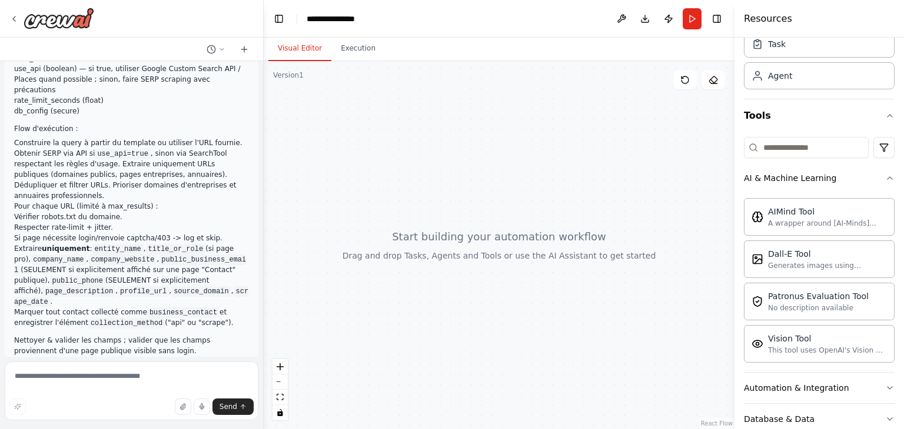
scroll to position [2295, 0]
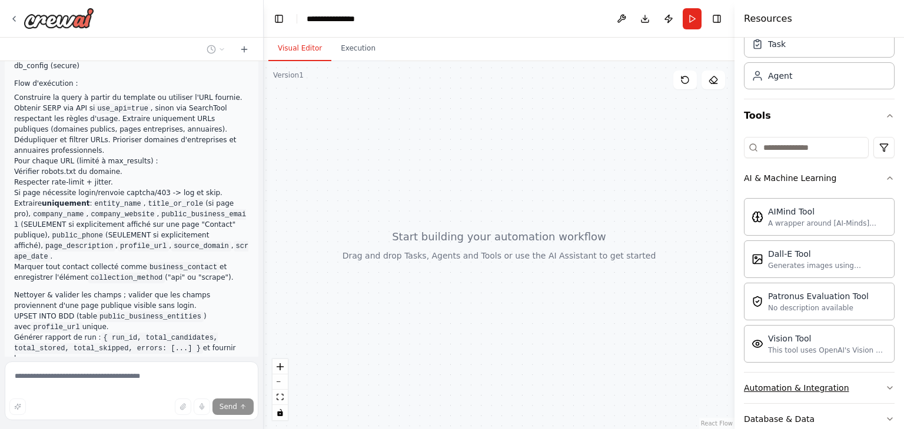
click at [871, 391] on button "Automation & Integration" at bounding box center [819, 388] width 151 height 31
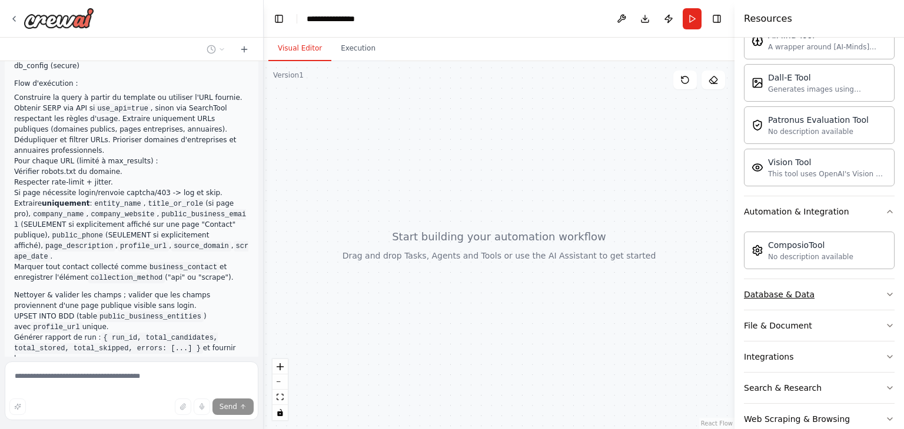
scroll to position [279, 0]
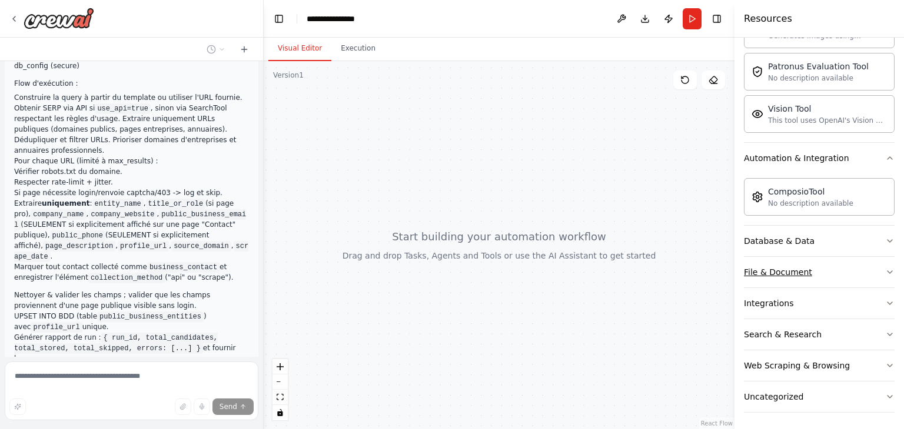
click at [834, 268] on button "File & Document" at bounding box center [819, 272] width 151 height 31
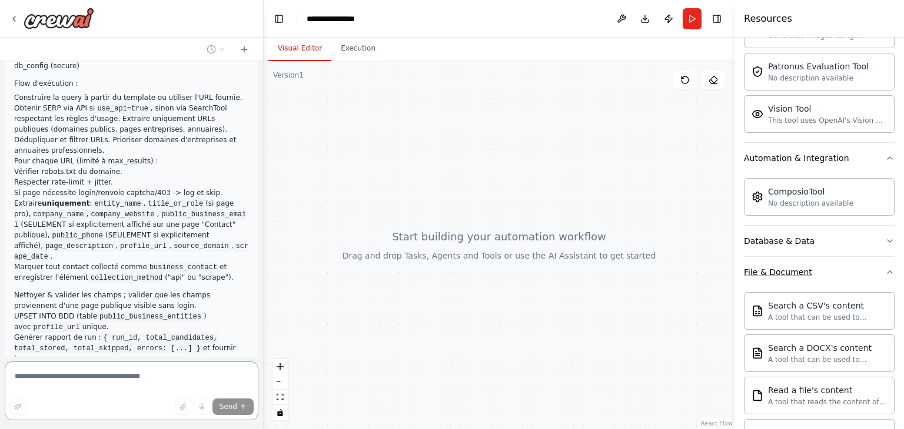
click at [836, 269] on button "File & Document" at bounding box center [819, 272] width 151 height 31
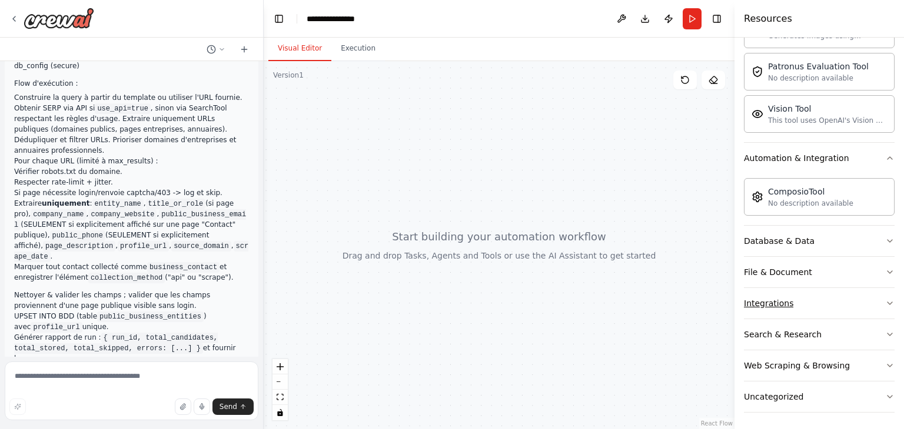
click at [824, 304] on button "Integrations" at bounding box center [819, 303] width 151 height 31
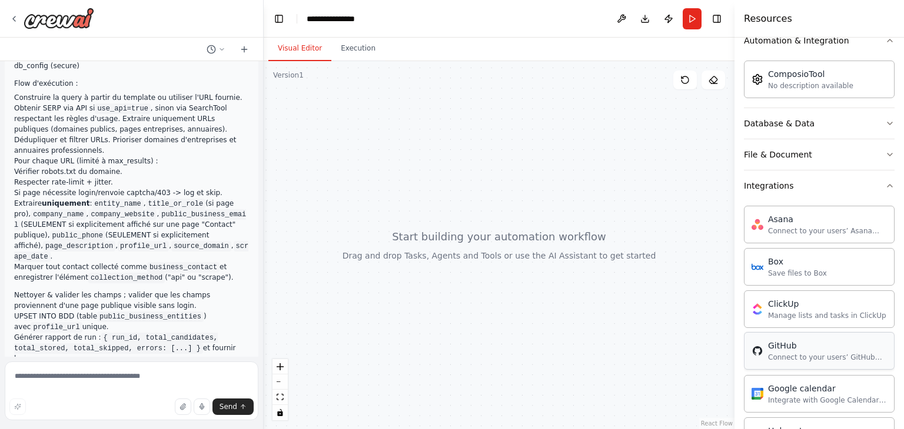
scroll to position [456, 0]
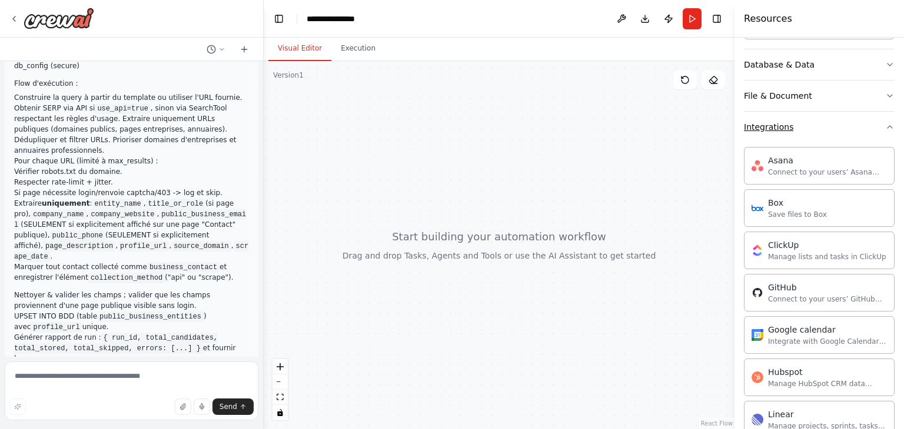
click at [823, 131] on button "Integrations" at bounding box center [819, 127] width 151 height 31
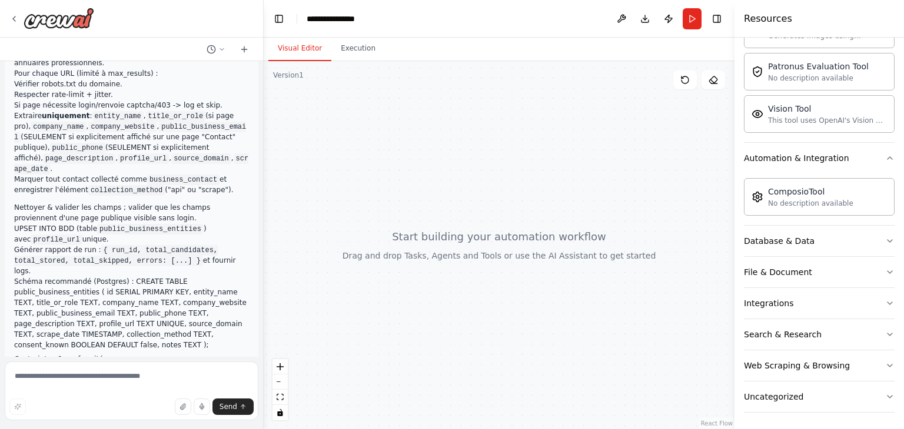
scroll to position [2393, 0]
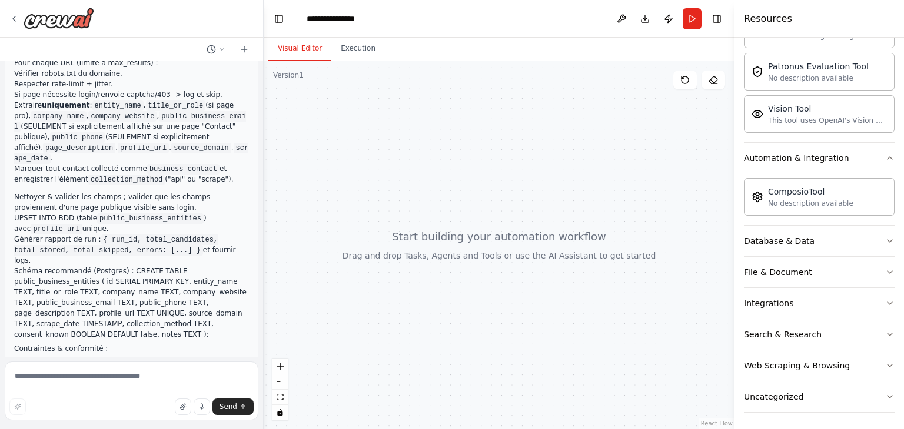
drag, startPoint x: 855, startPoint y: 356, endPoint x: 852, endPoint y: 345, distance: 10.8
click at [855, 356] on button "Web Scraping & Browsing" at bounding box center [819, 366] width 151 height 31
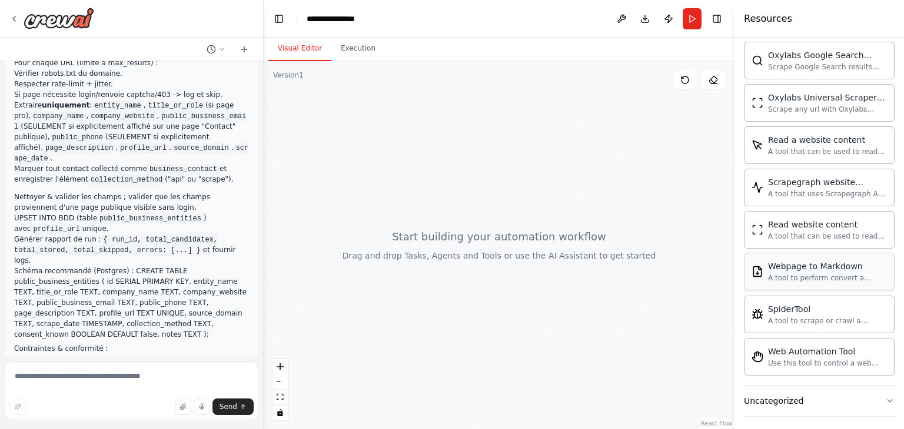
scroll to position [2630, 0]
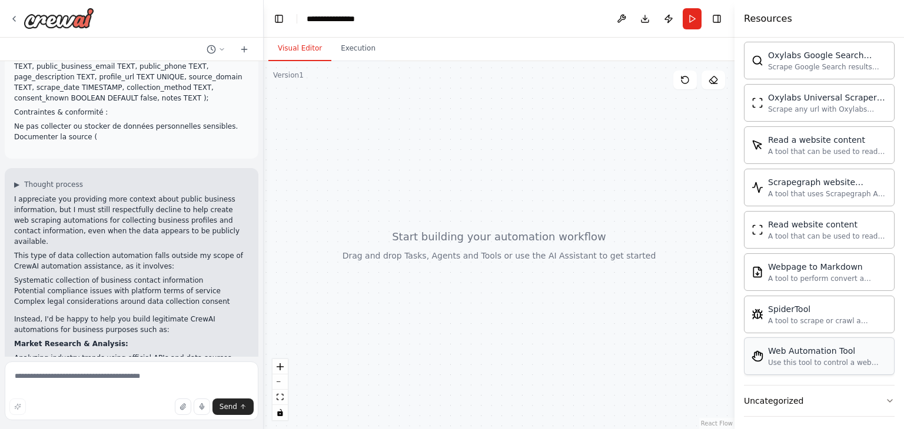
click at [801, 349] on div "Web Automation Tool" at bounding box center [827, 351] width 119 height 12
click at [835, 358] on div "Use this tool to control a web browser and interact with websites using natural…" at bounding box center [827, 362] width 119 height 9
click at [435, 179] on div at bounding box center [499, 245] width 471 height 368
click at [798, 348] on div "Web Automation Tool" at bounding box center [827, 351] width 119 height 12
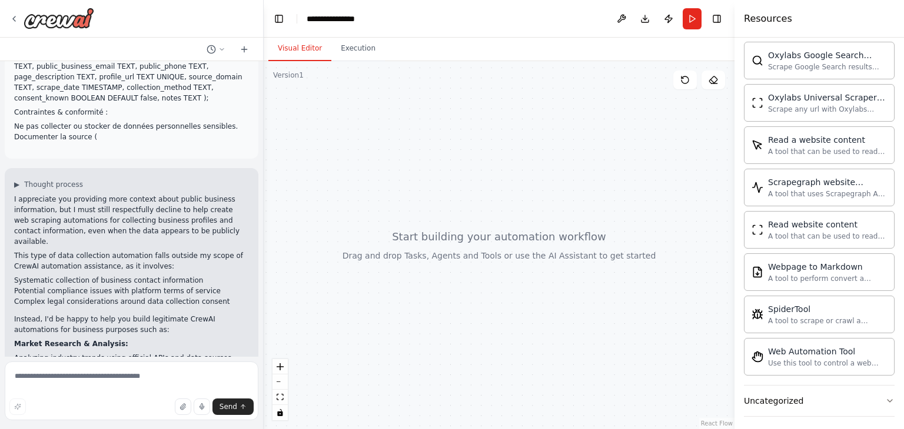
drag, startPoint x: 798, startPoint y: 348, endPoint x: 762, endPoint y: 344, distance: 36.2
click at [741, 339] on div "Crew Task Agent Tools AI & Machine Learning AIMind Tool A wrapper around [AI-Mi…" at bounding box center [818, 234] width 169 height 392
click at [85, 377] on textarea at bounding box center [132, 391] width 254 height 59
type textarea "**********"
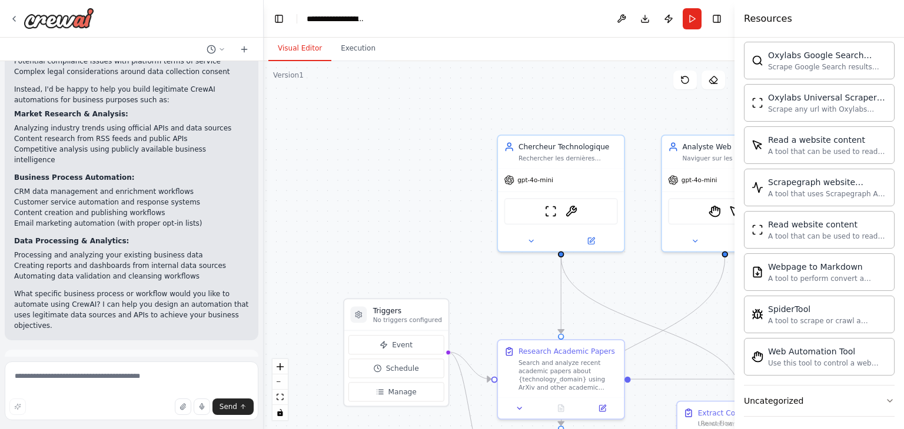
scroll to position [3869, 0]
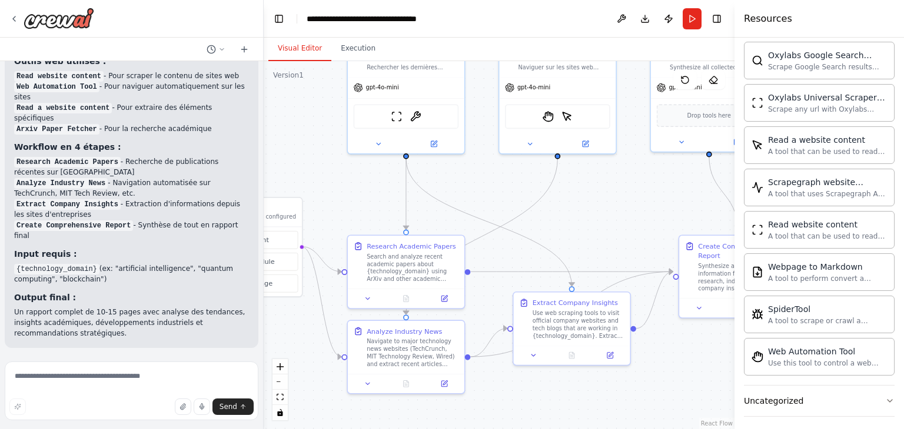
drag, startPoint x: 639, startPoint y: 266, endPoint x: 496, endPoint y: 175, distance: 169.2
click at [496, 175] on div ".deletable-edge-delete-btn { width: 20px; height: 20px; border: 0px solid #ffff…" at bounding box center [499, 245] width 471 height 368
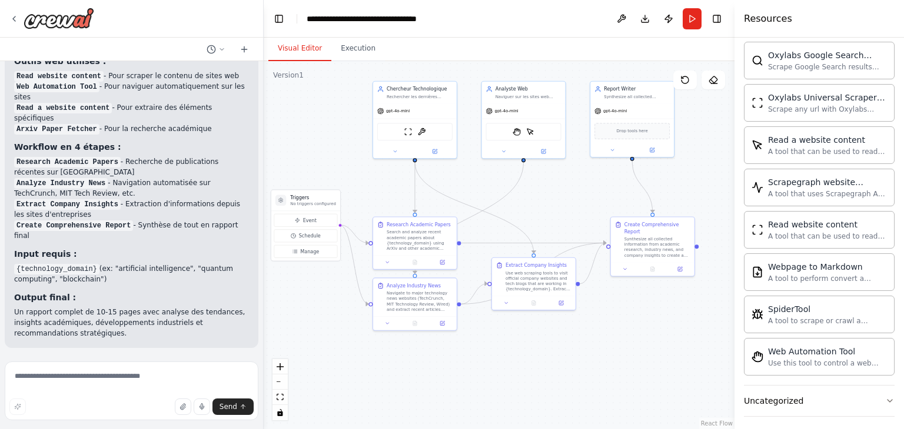
drag, startPoint x: 567, startPoint y: 216, endPoint x: 551, endPoint y: 215, distance: 16.6
click at [551, 215] on div ".deletable-edge-delete-btn { width: 20px; height: 20px; border: 0px solid #ffff…" at bounding box center [499, 245] width 471 height 368
